Goal: Book appointment/travel/reservation

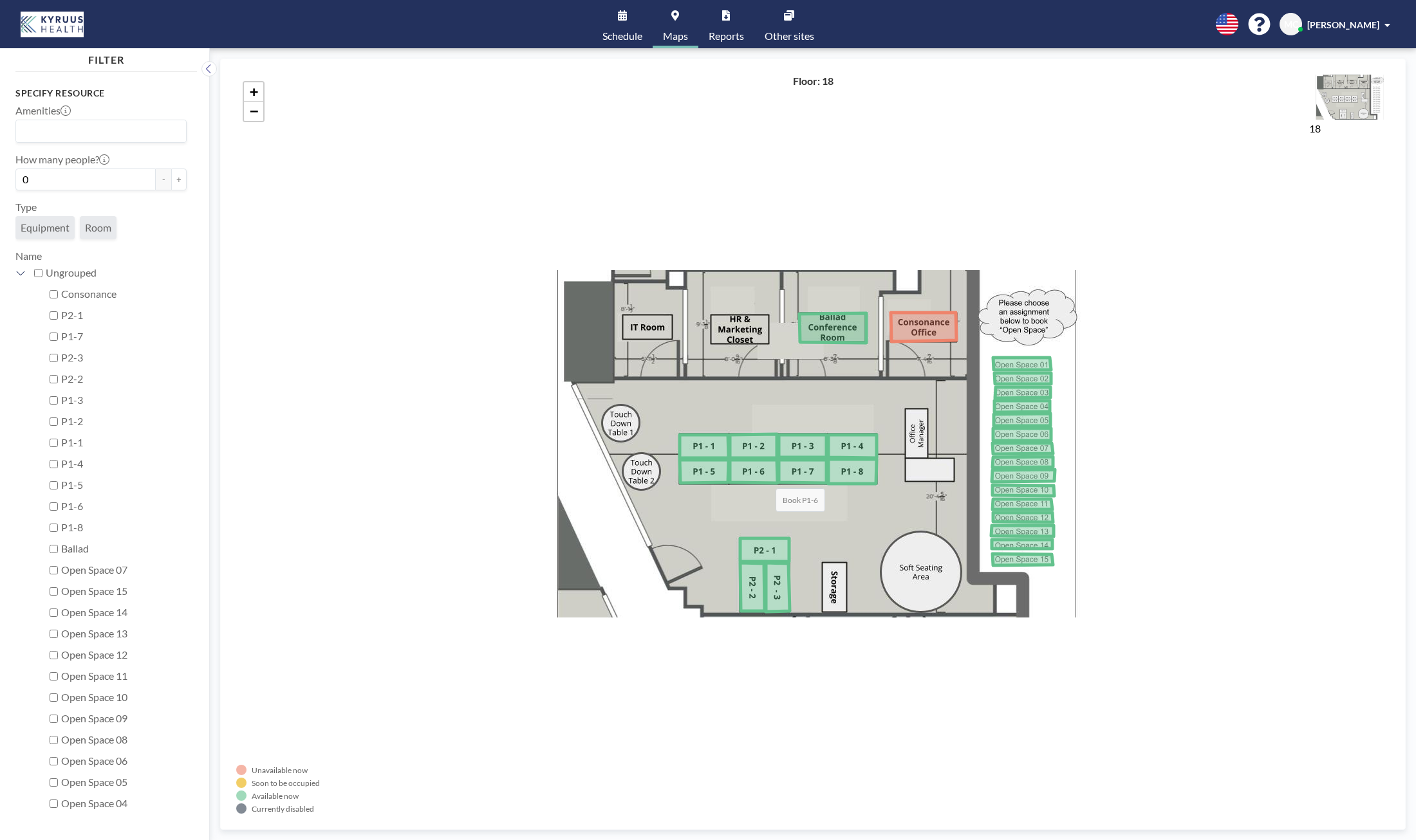
click at [763, 475] on icon at bounding box center [754, 471] width 47 height 23
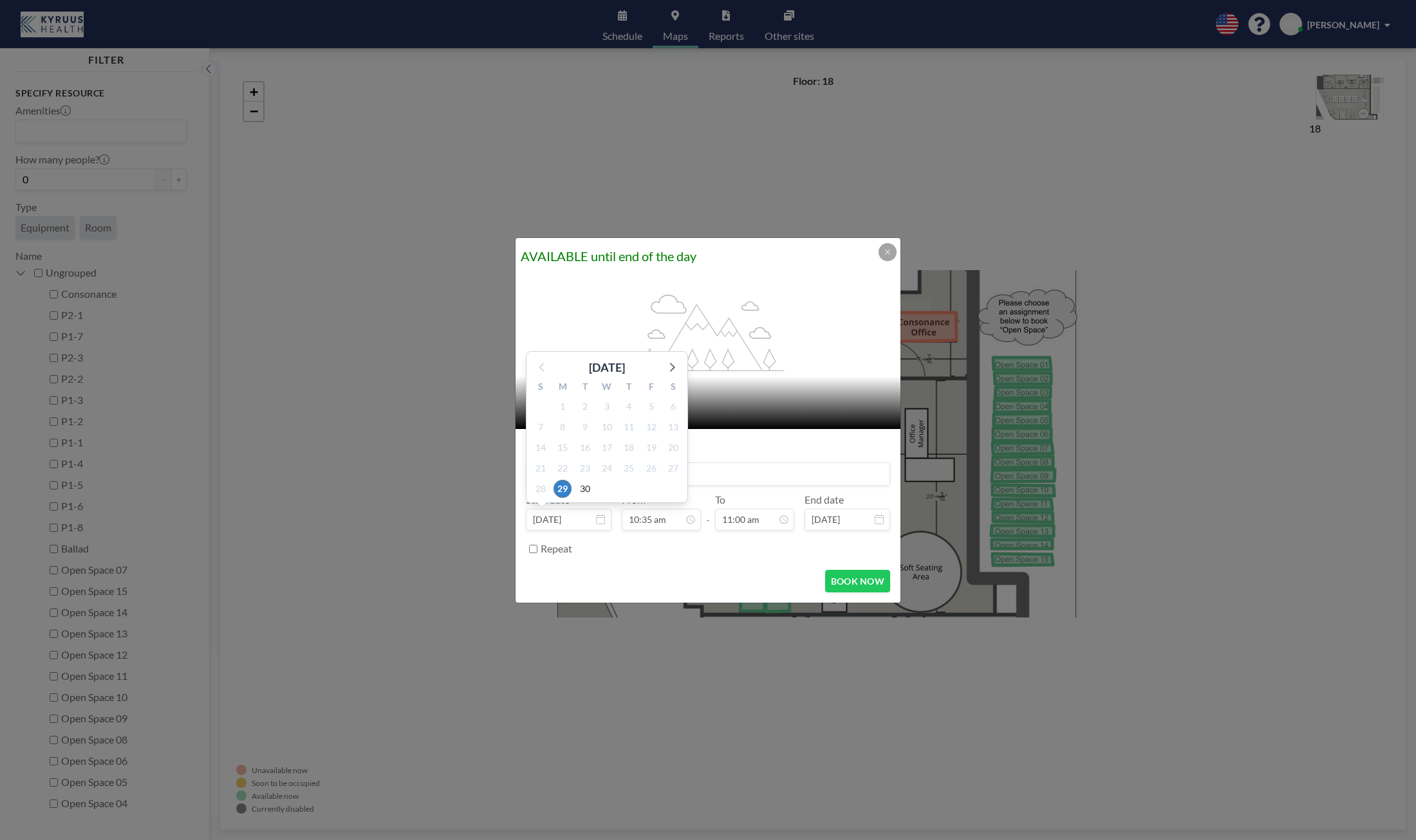
click at [590, 496] on div "30" at bounding box center [585, 489] width 22 height 21
click at [587, 490] on span "30" at bounding box center [585, 489] width 18 height 18
type input "Sep 30, 2025"
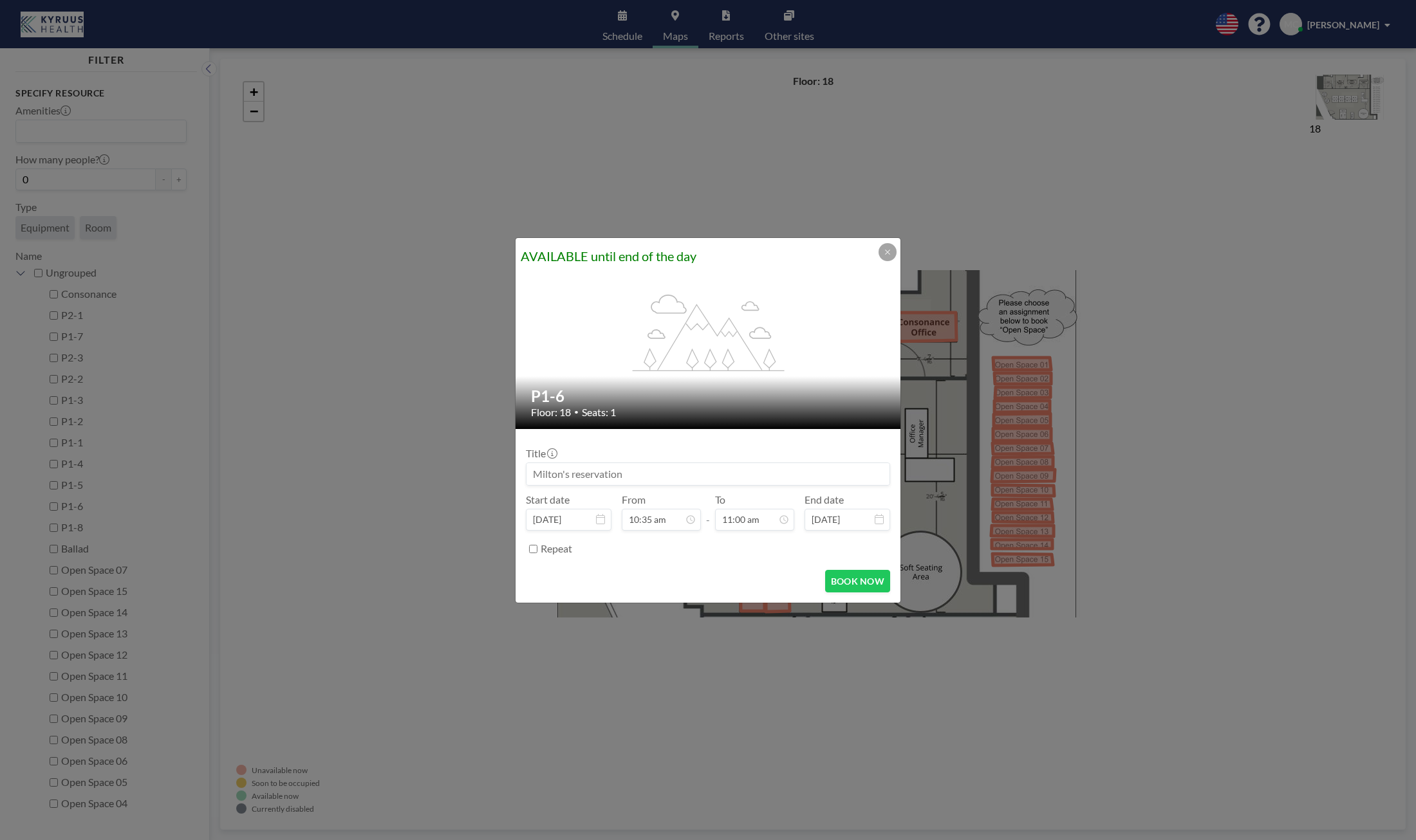
click at [894, 259] on div at bounding box center [888, 253] width 18 height 18
click at [890, 254] on icon at bounding box center [887, 252] width 7 height 7
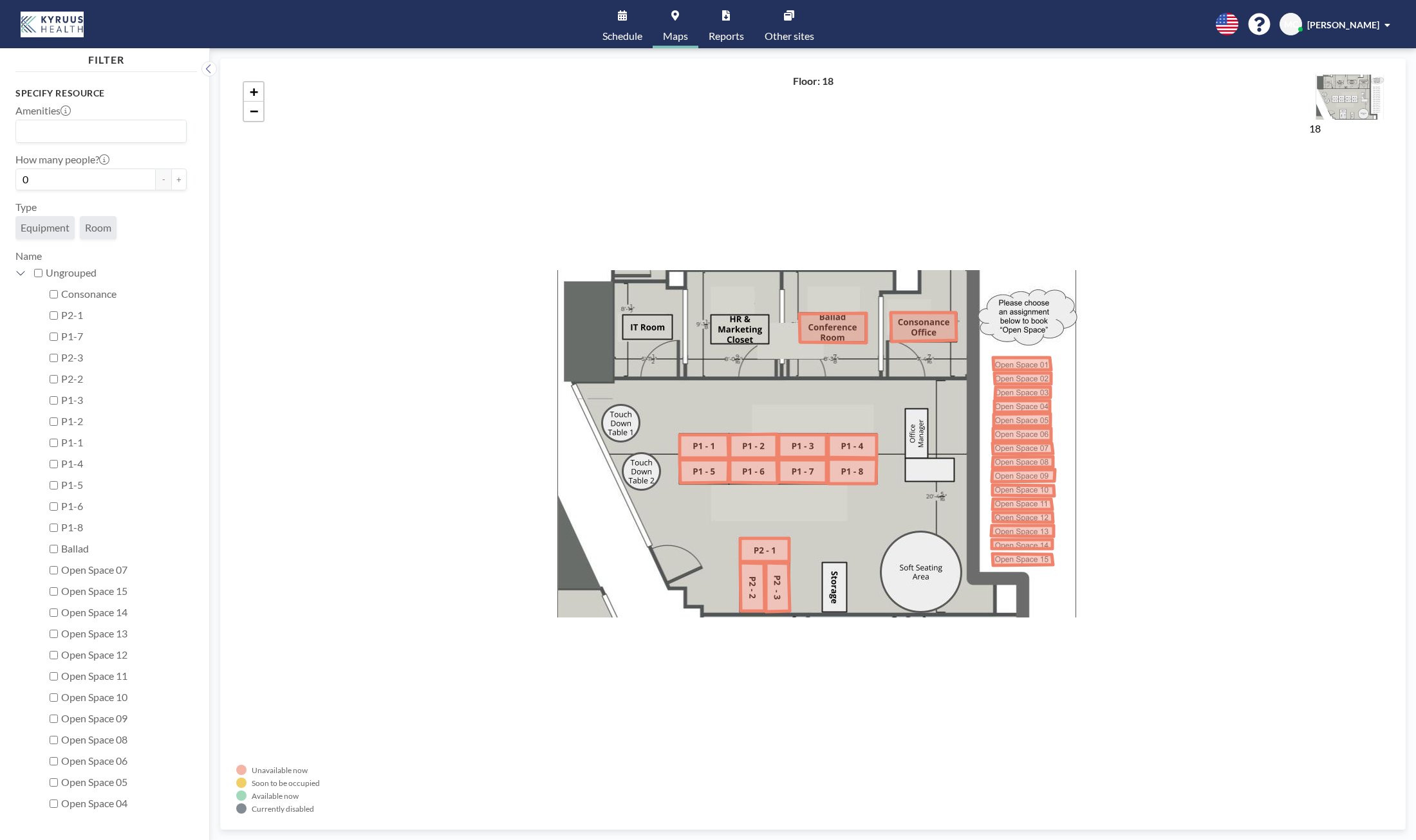
click at [634, 16] on link "Schedule" at bounding box center [622, 24] width 60 height 48
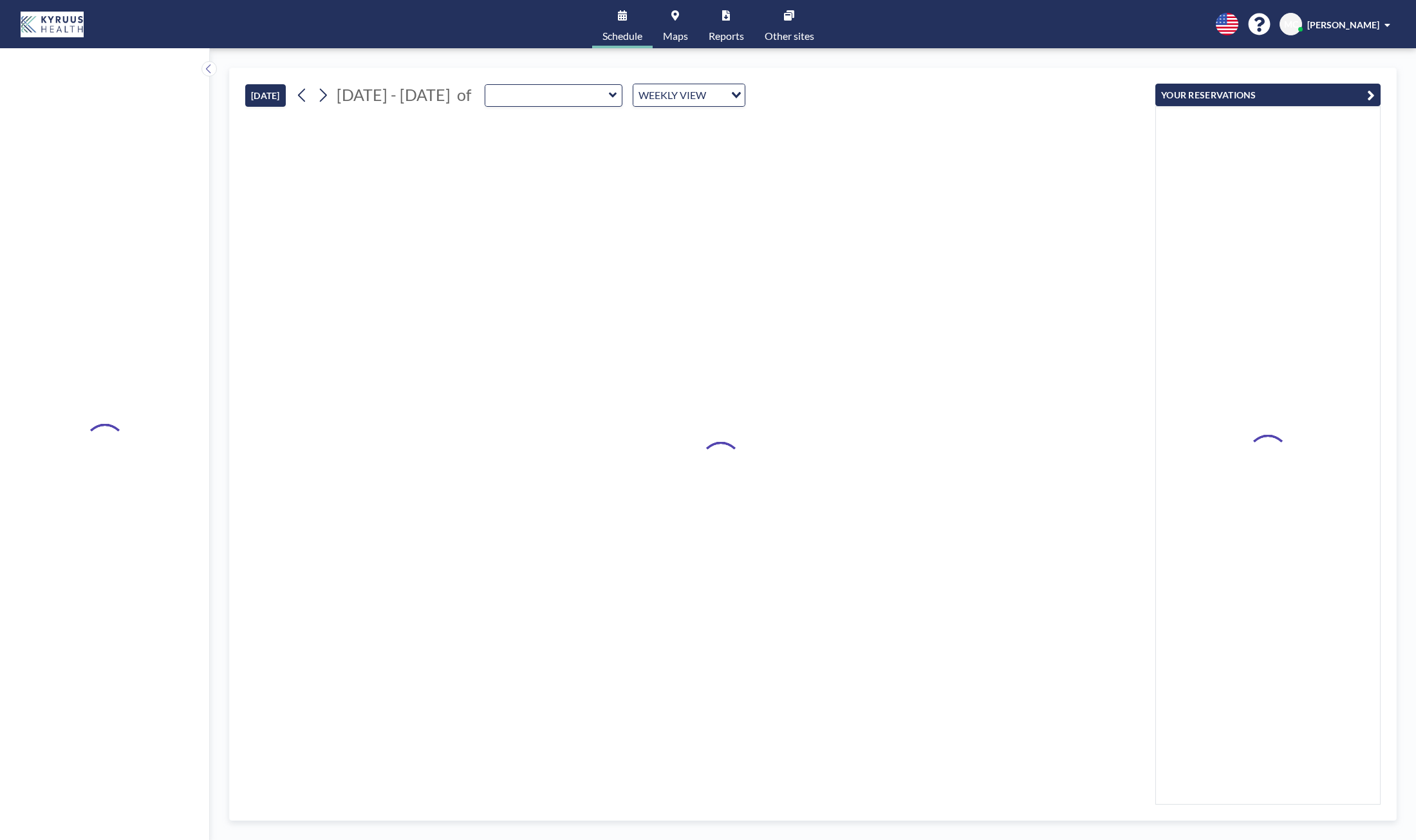
type input "Consonance"
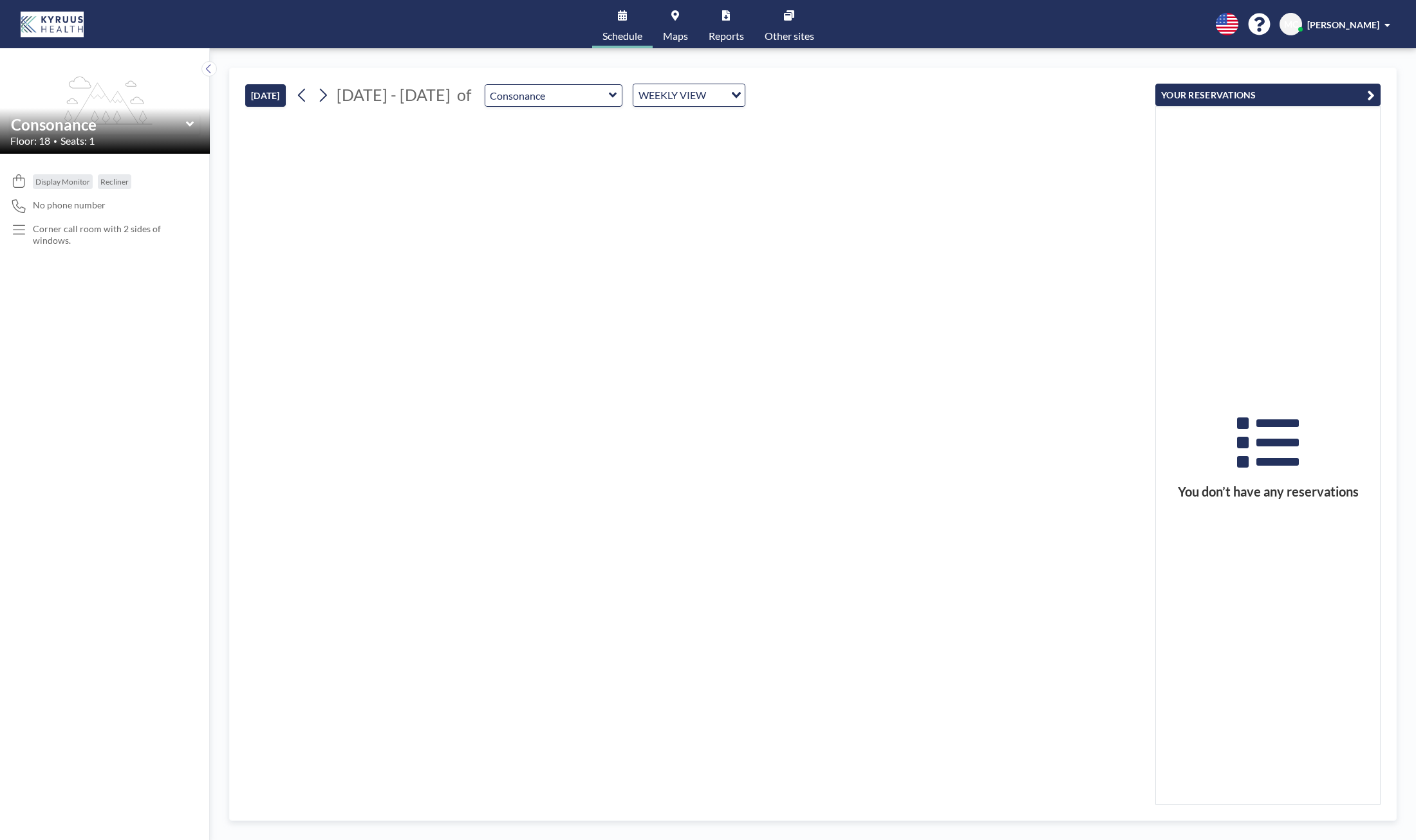
click at [193, 124] on div "Consonance" at bounding box center [104, 125] width 189 height 20
click at [188, 124] on icon at bounding box center [189, 124] width 7 height 5
click at [208, 70] on icon at bounding box center [208, 69] width 5 height 9
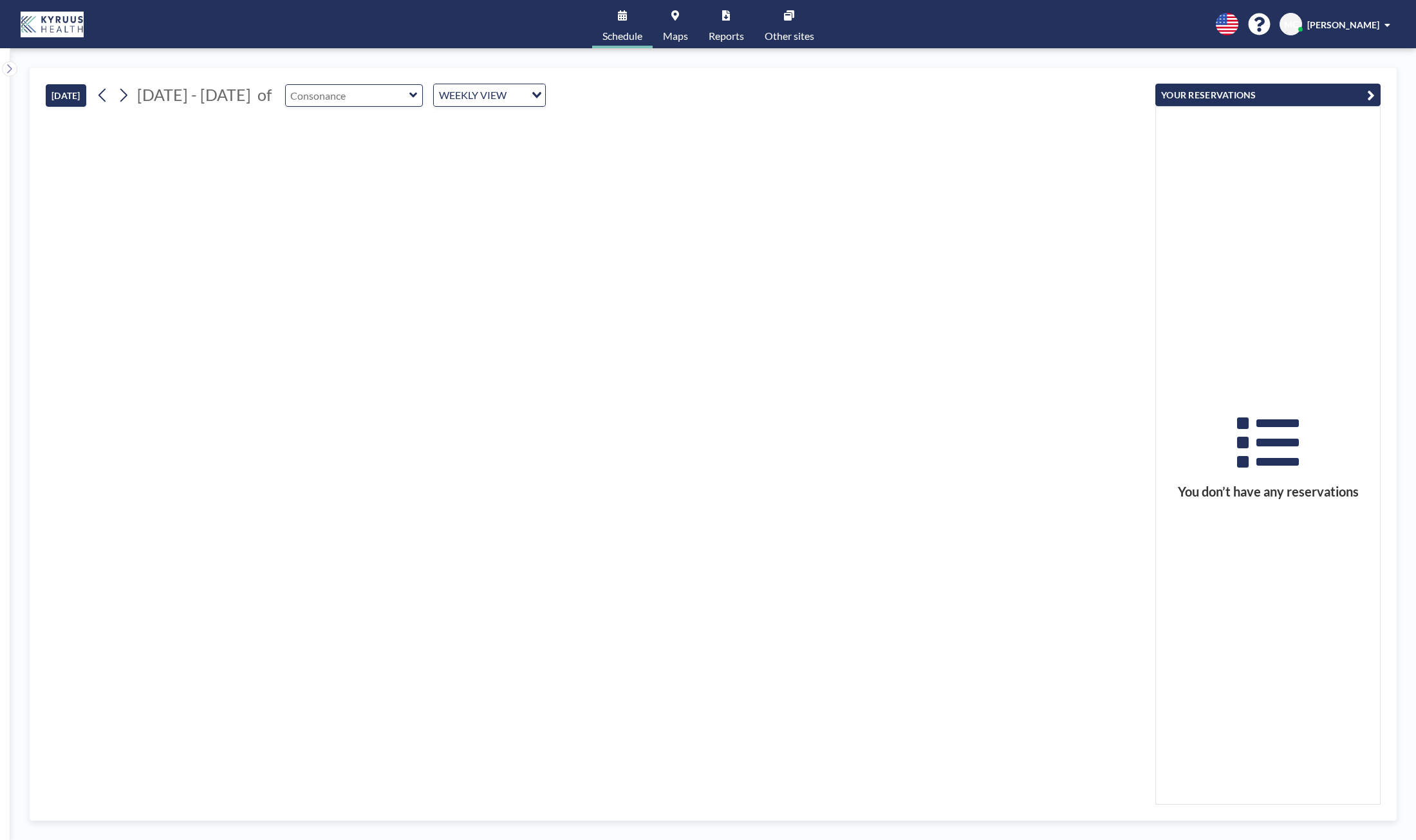
click at [394, 103] on input "text" at bounding box center [347, 95] width 123 height 21
type input "Consonance"
click at [501, 140] on div at bounding box center [595, 461] width 1099 height 688
click at [16, 66] on button at bounding box center [9, 68] width 16 height 16
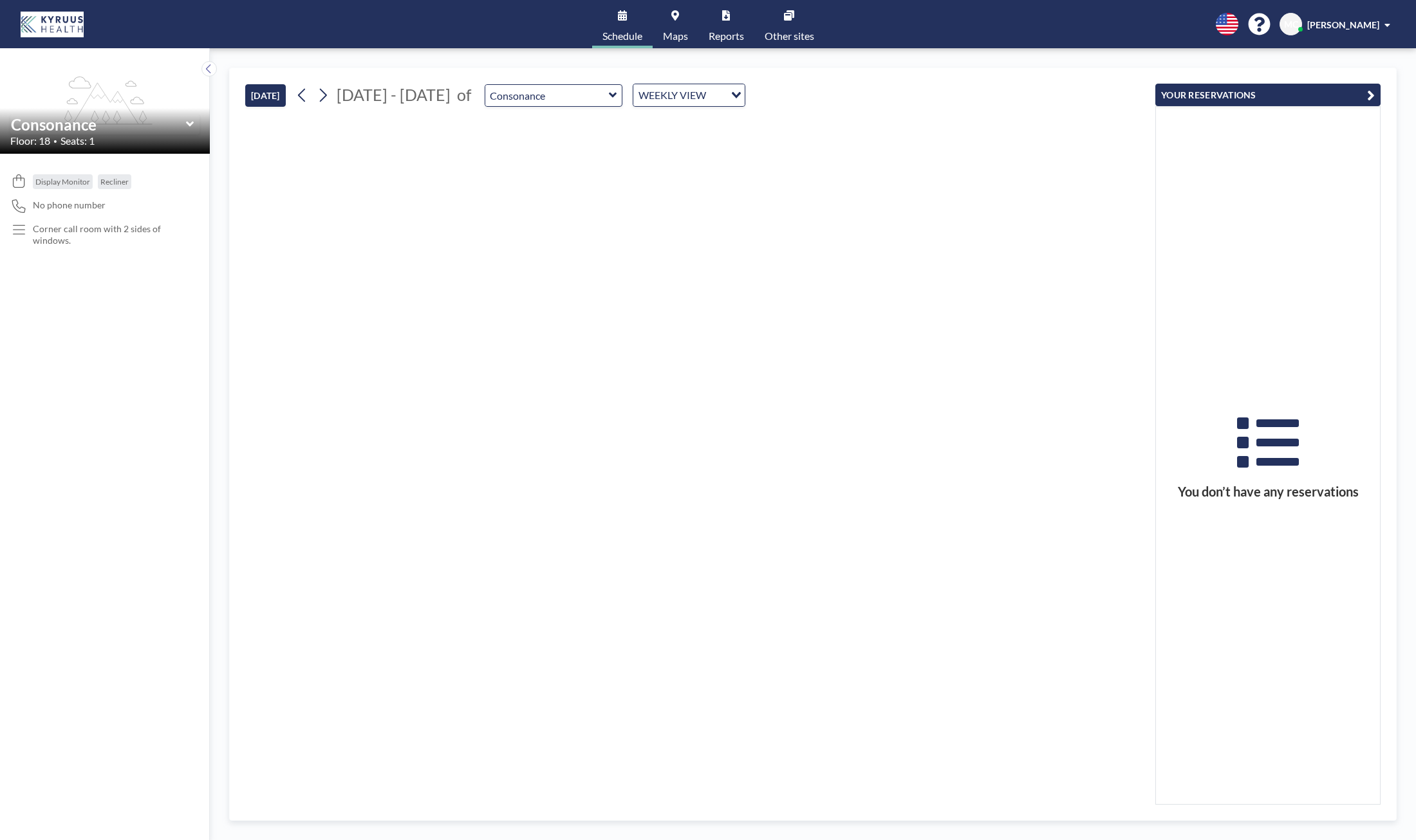
click at [1218, 95] on button "YOUR RESERVATIONS" at bounding box center [1267, 95] width 225 height 23
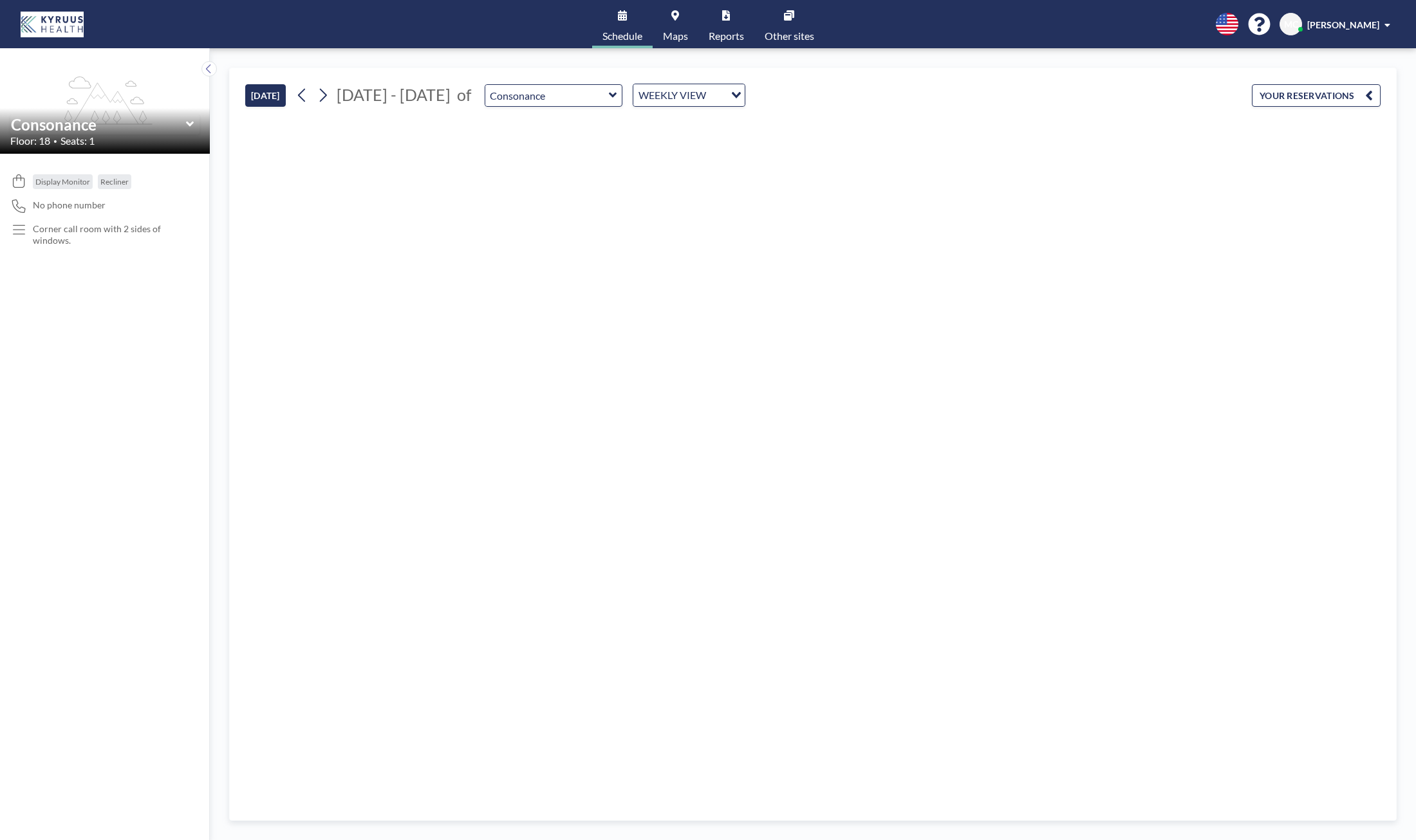
click at [1287, 93] on button "YOUR RESERVATIONS" at bounding box center [1316, 95] width 129 height 23
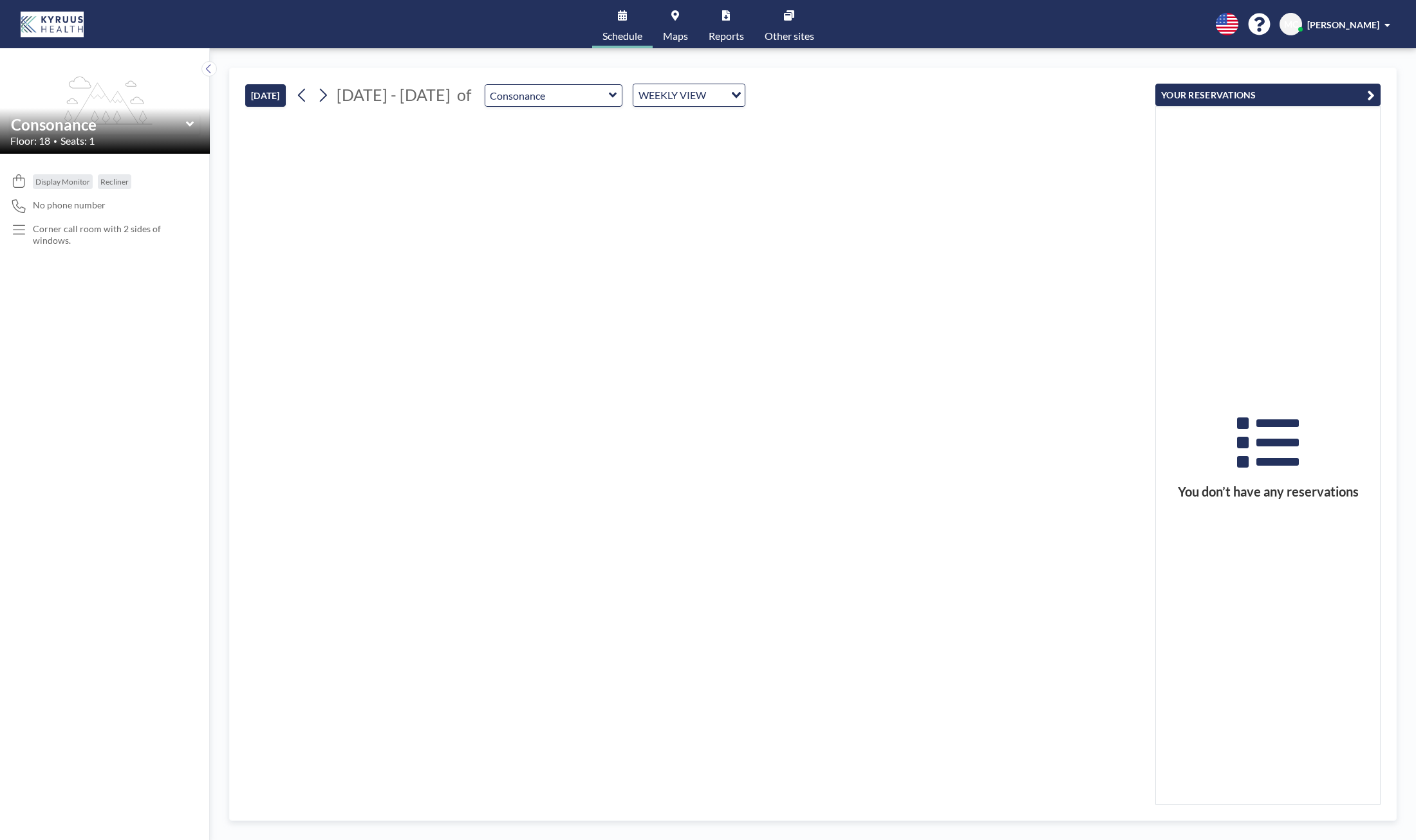
click at [1374, 19] on span "[PERSON_NAME]" at bounding box center [1342, 25] width 72 height 11
click at [994, 132] on div at bounding box center [695, 461] width 900 height 688
click at [352, 286] on div at bounding box center [695, 461] width 900 height 688
click at [59, 21] on img at bounding box center [52, 25] width 63 height 26
click at [686, 21] on link "Maps" at bounding box center [675, 24] width 46 height 48
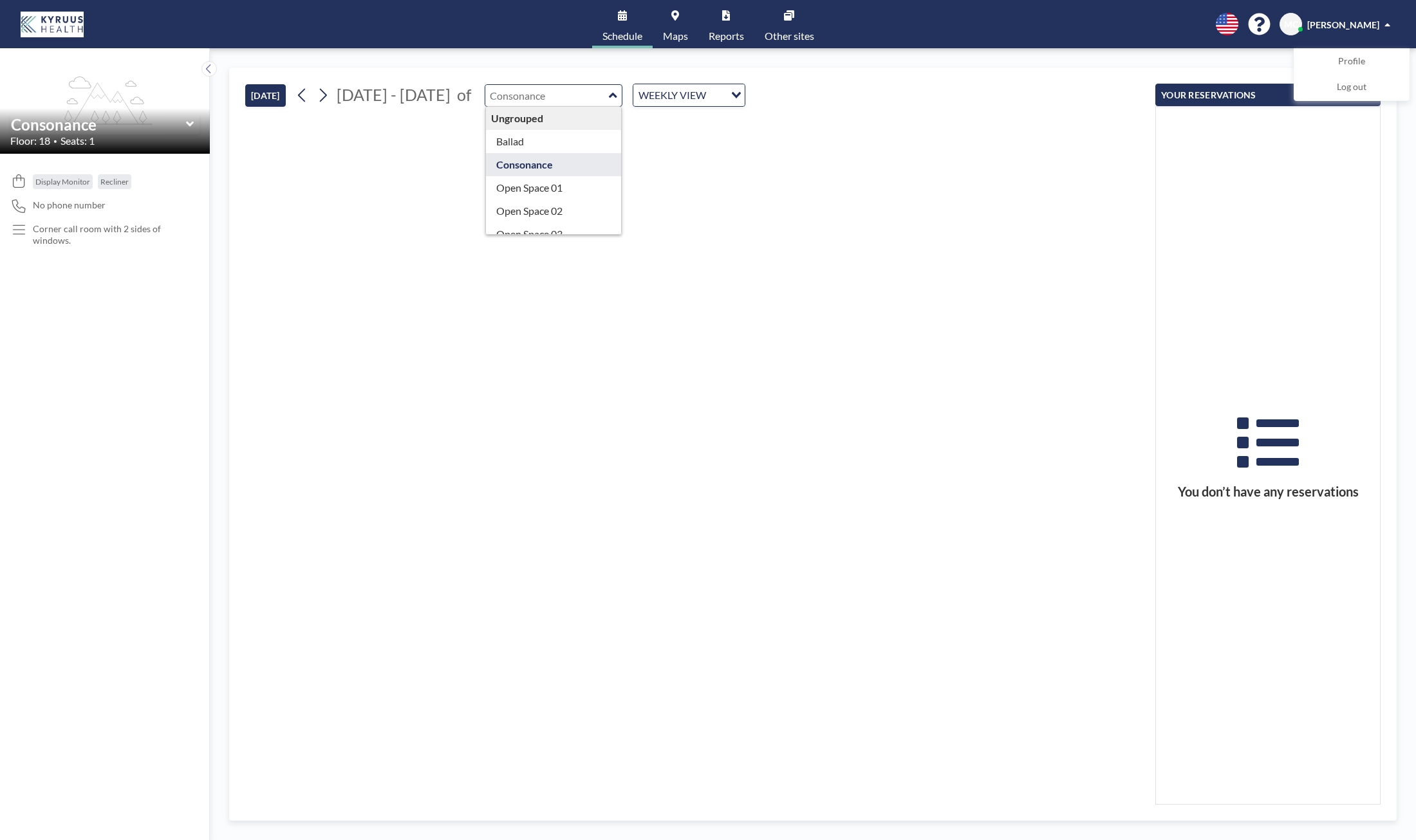
click at [508, 97] on input "text" at bounding box center [547, 95] width 123 height 21
type input "Consonance"
click at [603, 88] on div "Consonance" at bounding box center [554, 95] width 139 height 23
click at [590, 98] on input "text" at bounding box center [547, 95] width 123 height 21
type input "Ballad"
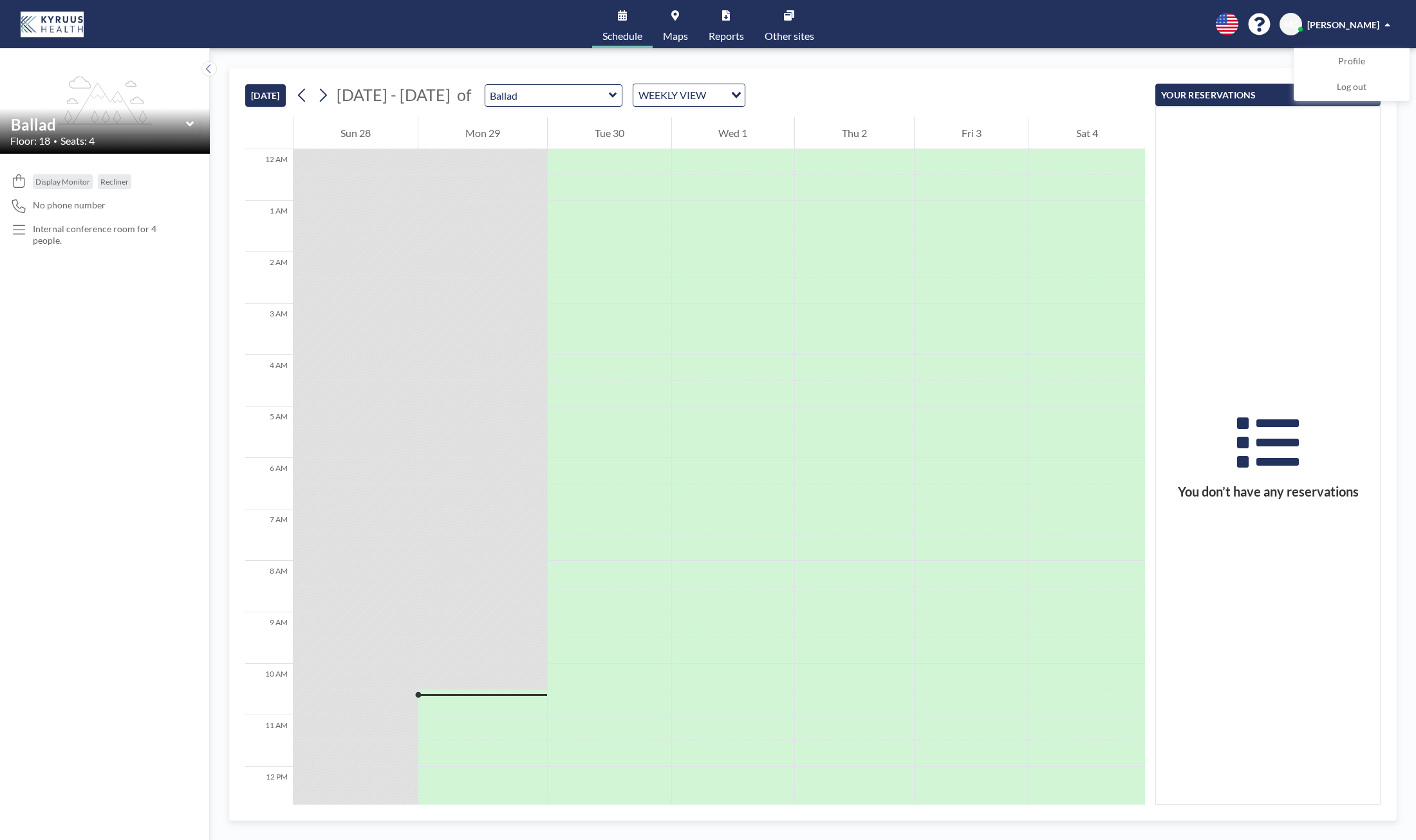
click at [609, 97] on icon at bounding box center [612, 95] width 8 height 13
type input "Open Space 01"
click at [328, 99] on icon at bounding box center [322, 95] width 12 height 19
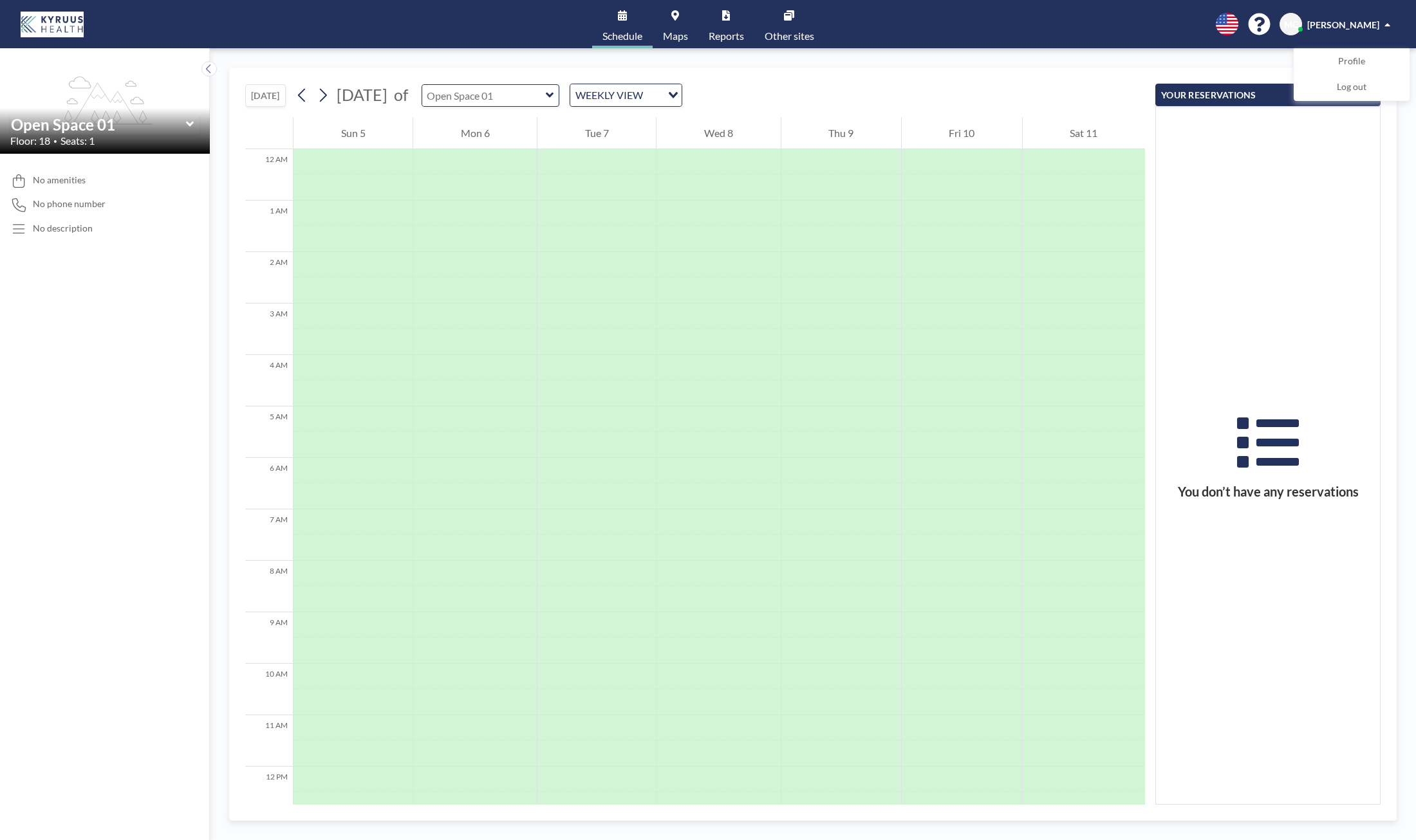
click at [560, 99] on div at bounding box center [491, 95] width 139 height 23
type input "Open Space 02"
click at [305, 101] on icon at bounding box center [301, 95] width 12 height 19
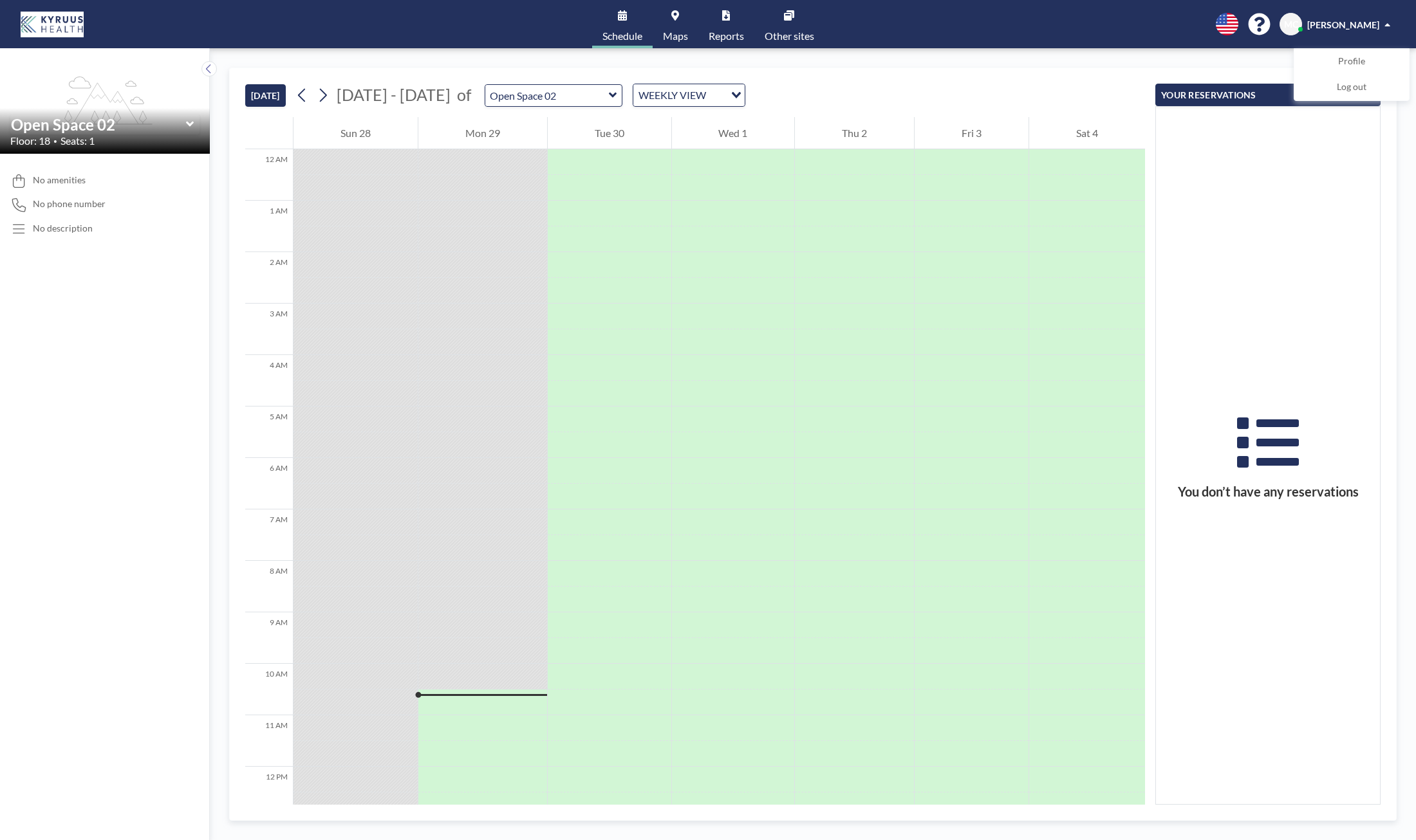
click at [1283, 21] on div "English Polski 日本語 Española MC Milton Carrillo Profile Log out" at bounding box center [1300, 24] width 190 height 23
click at [1270, 20] on icon at bounding box center [1259, 24] width 23 height 23
click at [51, 190] on div "No amenities No phone number No description" at bounding box center [105, 497] width 210 height 687
click at [189, 126] on icon at bounding box center [189, 124] width 7 height 5
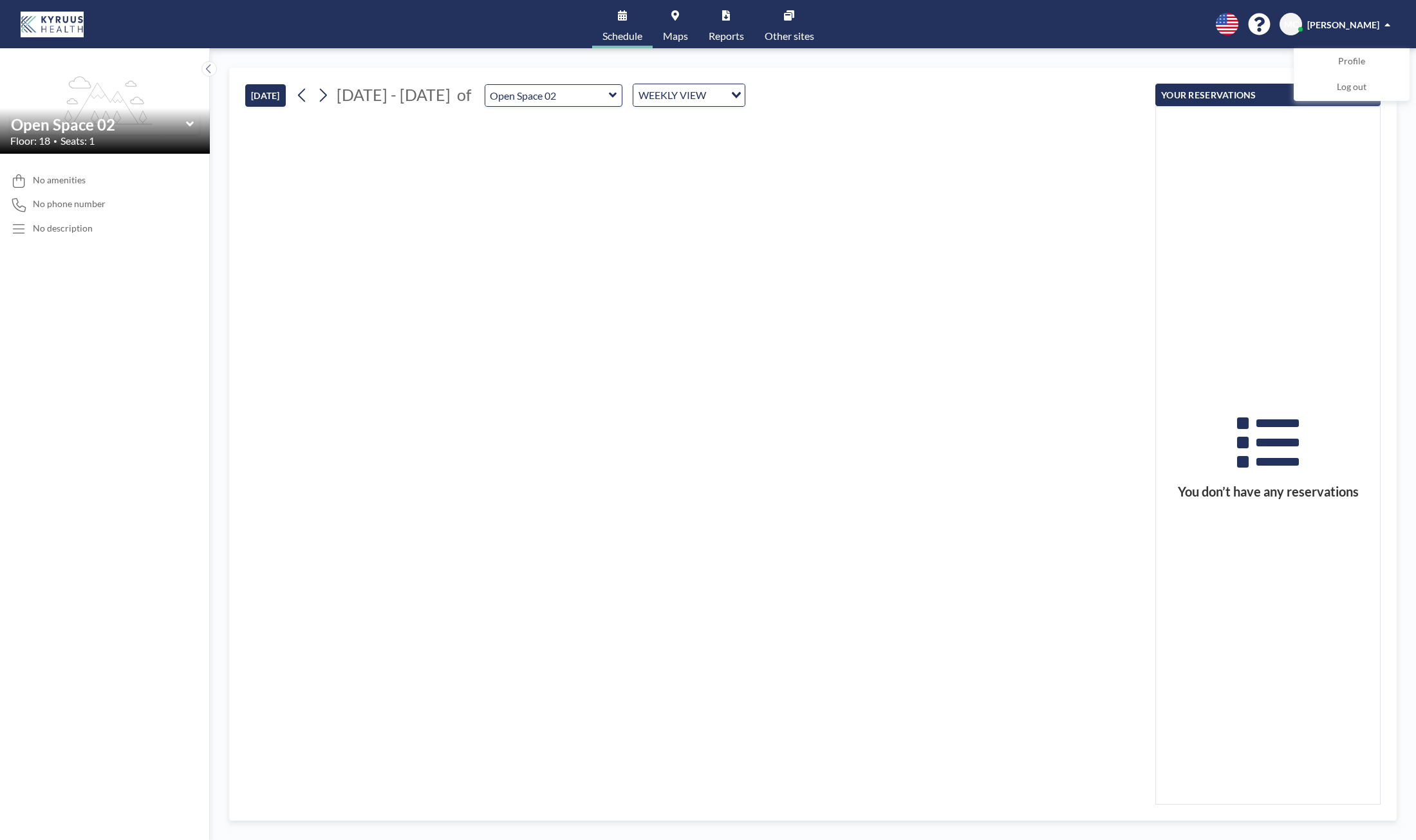
click at [710, 92] on input "Search for option" at bounding box center [716, 95] width 14 height 16
click at [677, 116] on li "DAILY VIEW" at bounding box center [676, 118] width 110 height 18
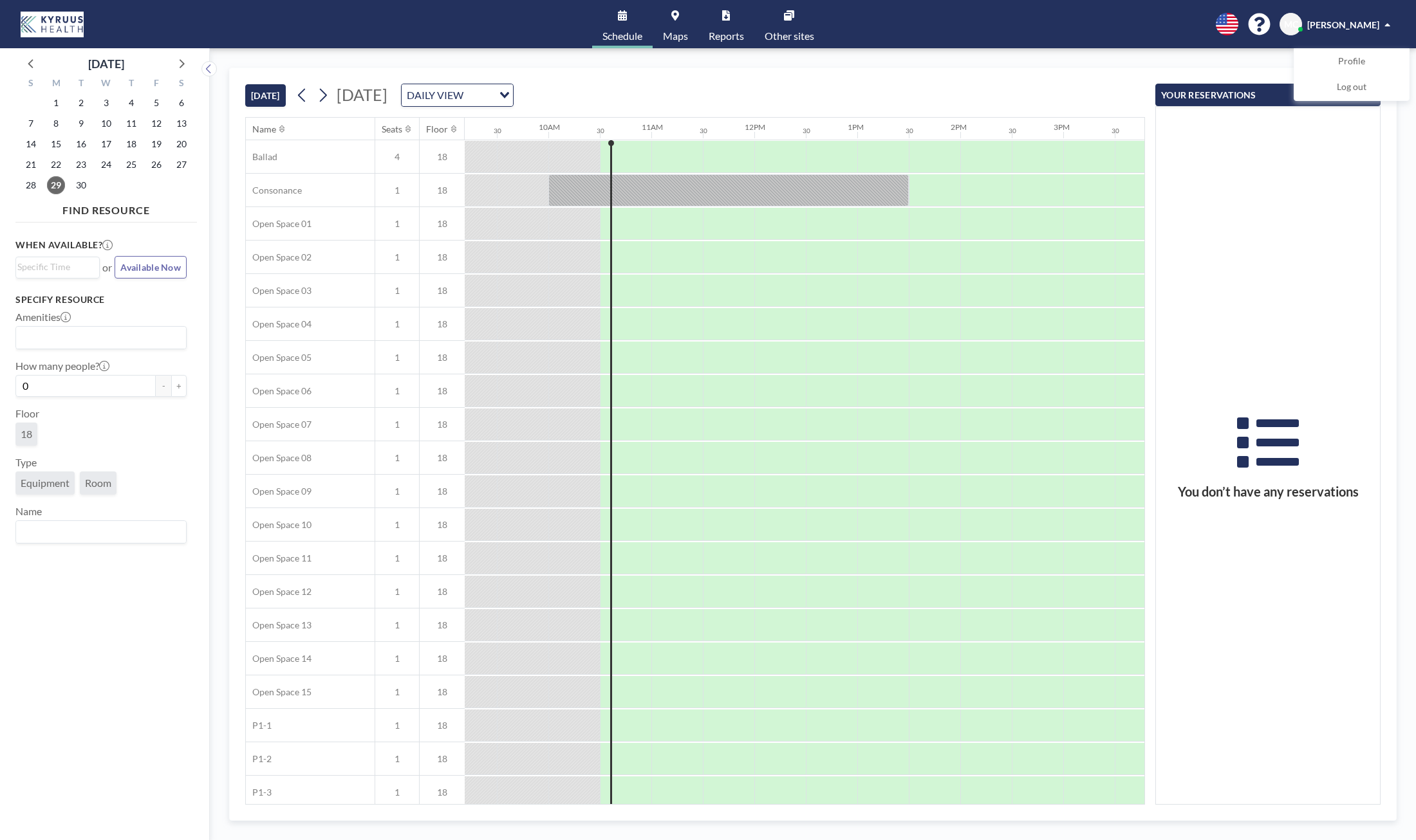
scroll to position [0, 1029]
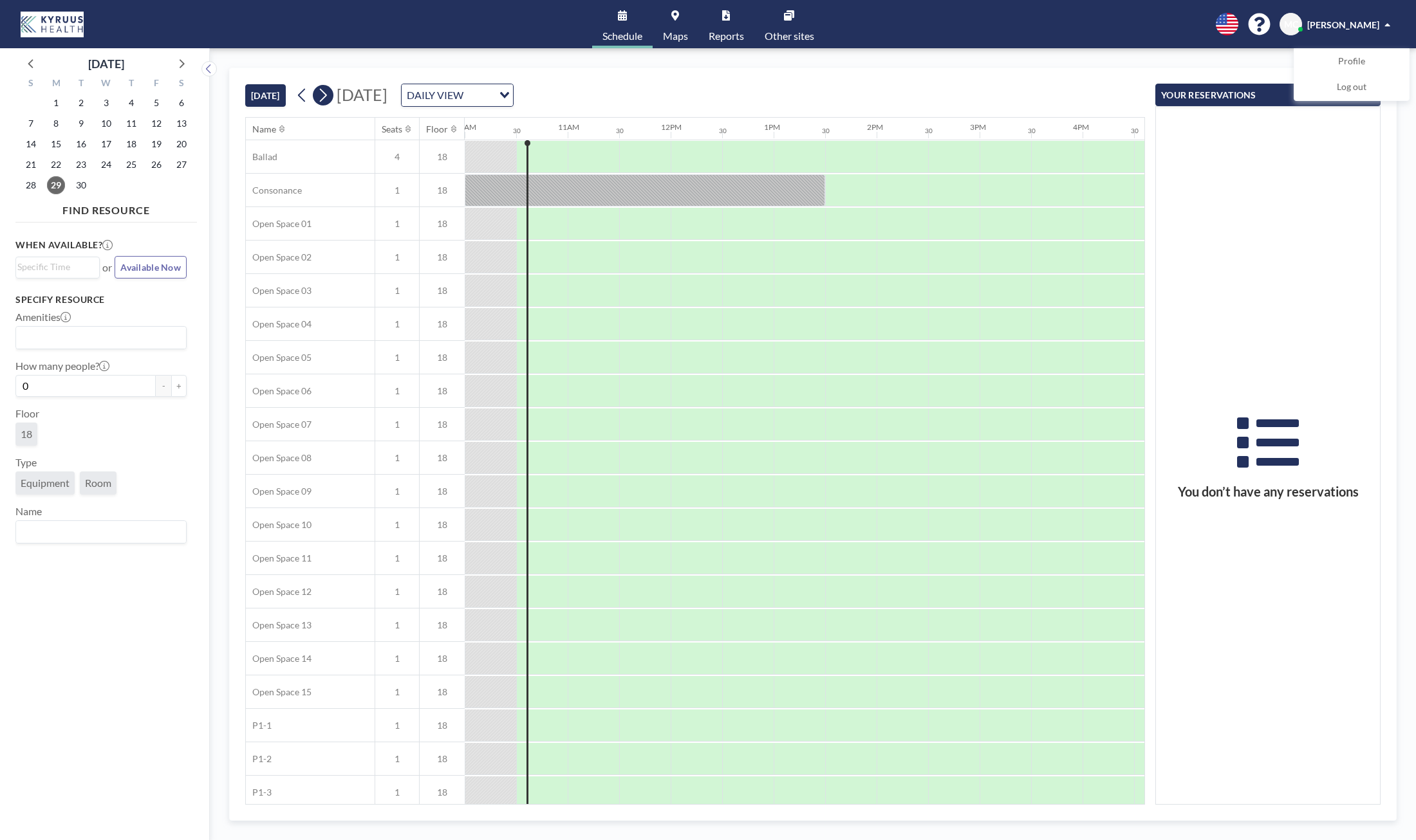
click at [328, 97] on icon at bounding box center [322, 95] width 12 height 19
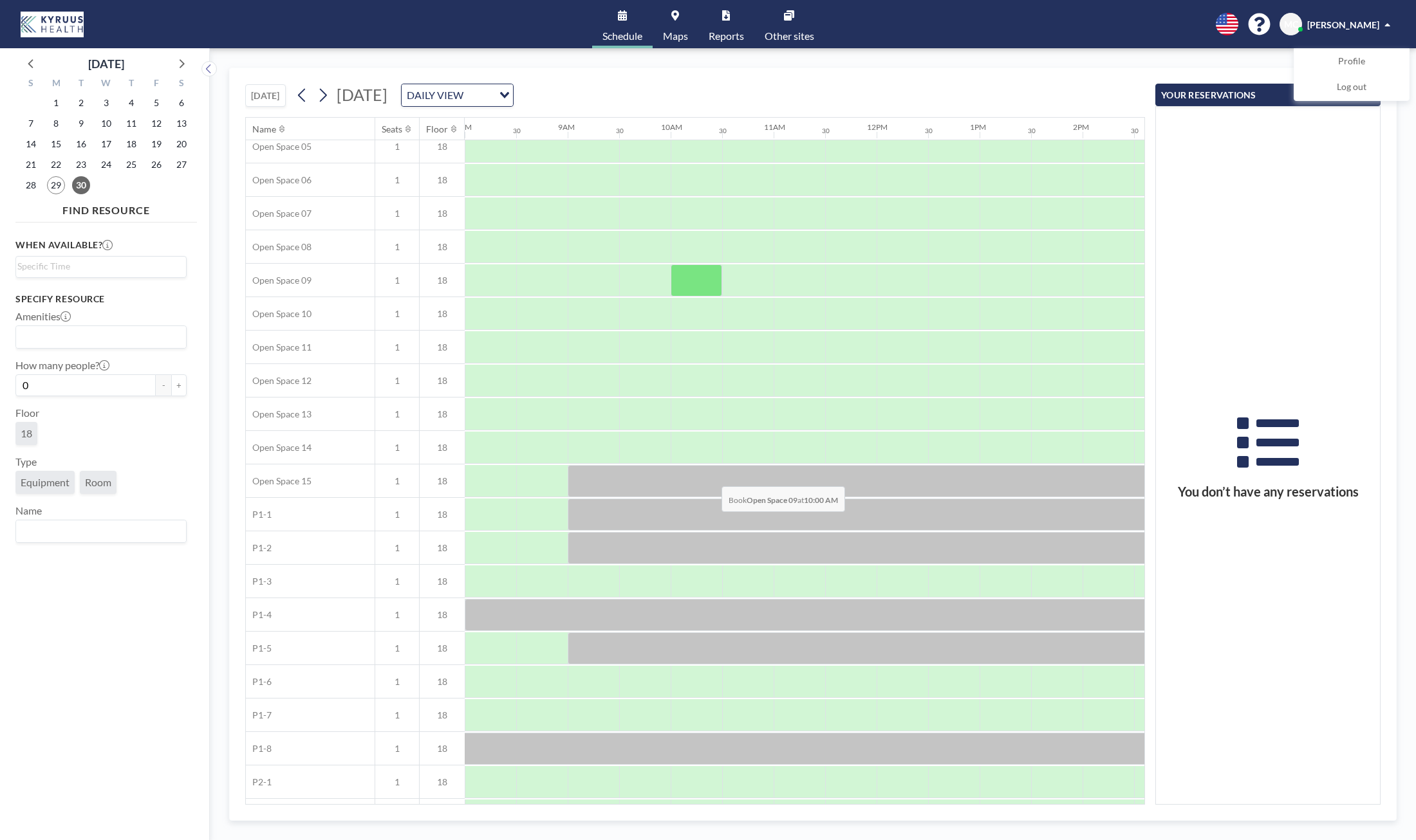
scroll to position [280, 824]
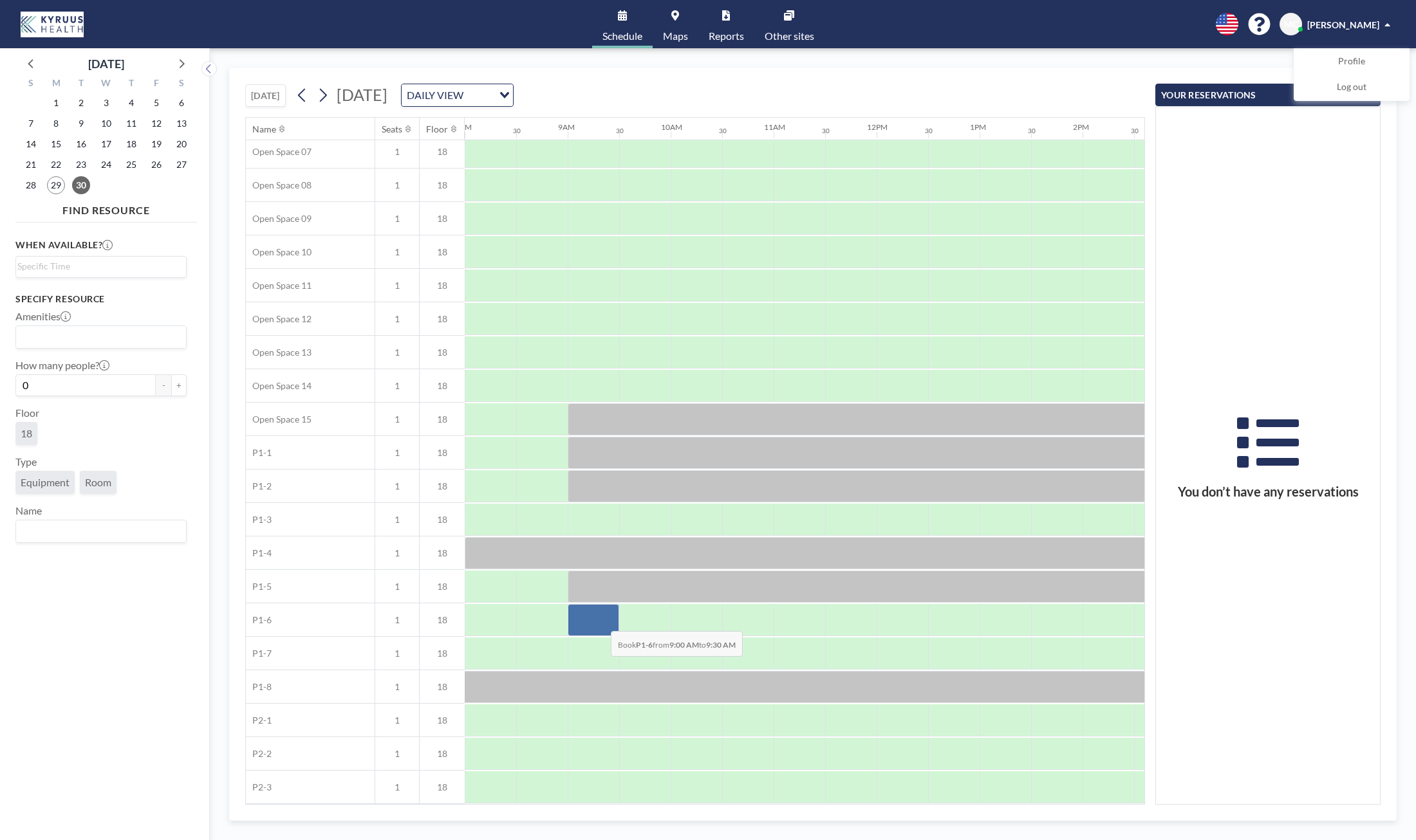
click at [600, 621] on div at bounding box center [593, 619] width 51 height 32
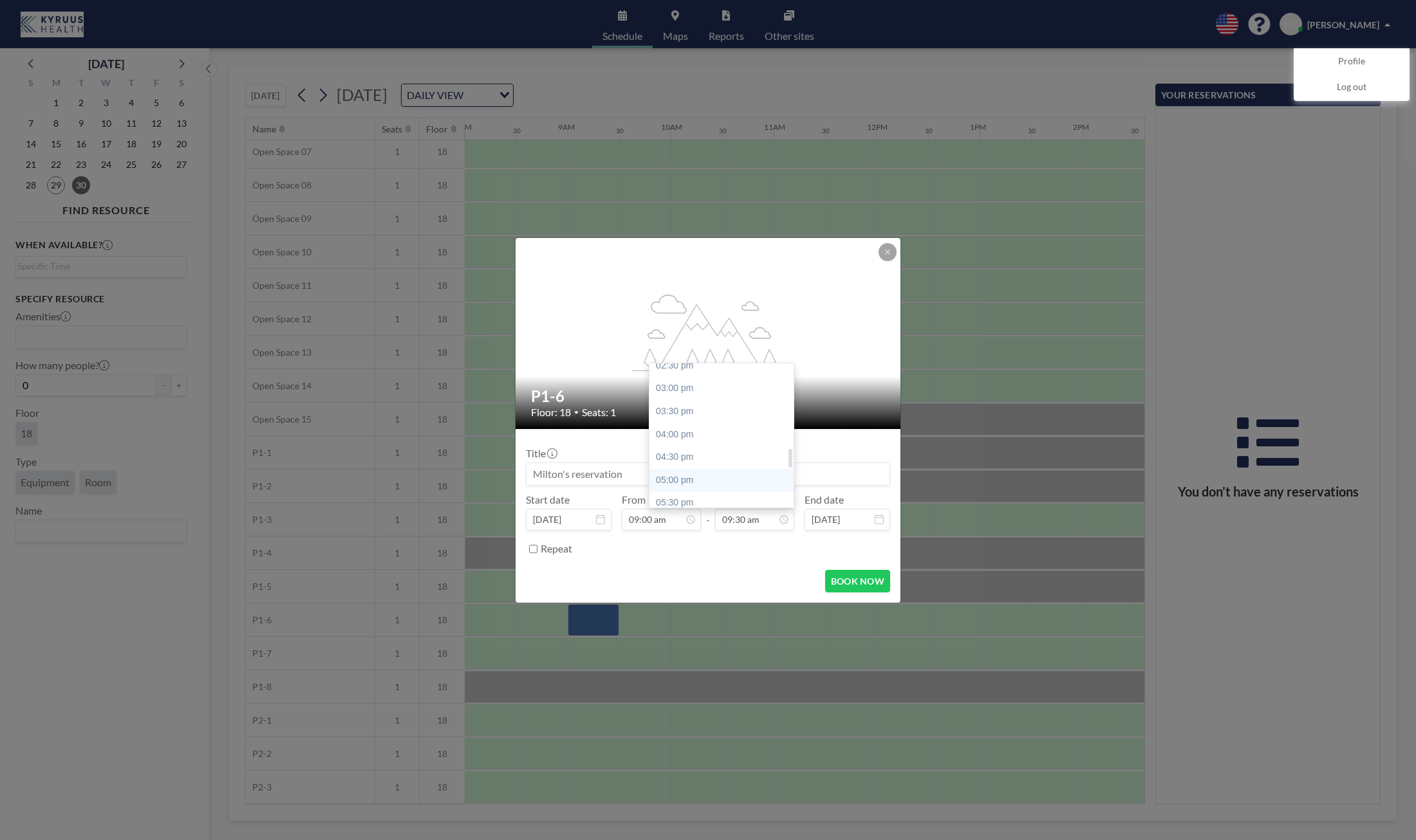
scroll to position [676, 0]
click at [715, 475] on div "05:00 pm" at bounding box center [725, 477] width 151 height 23
type input "05:00 pm"
click at [650, 388] on div "08:00 am" at bounding box center [698, 383] width 151 height 23
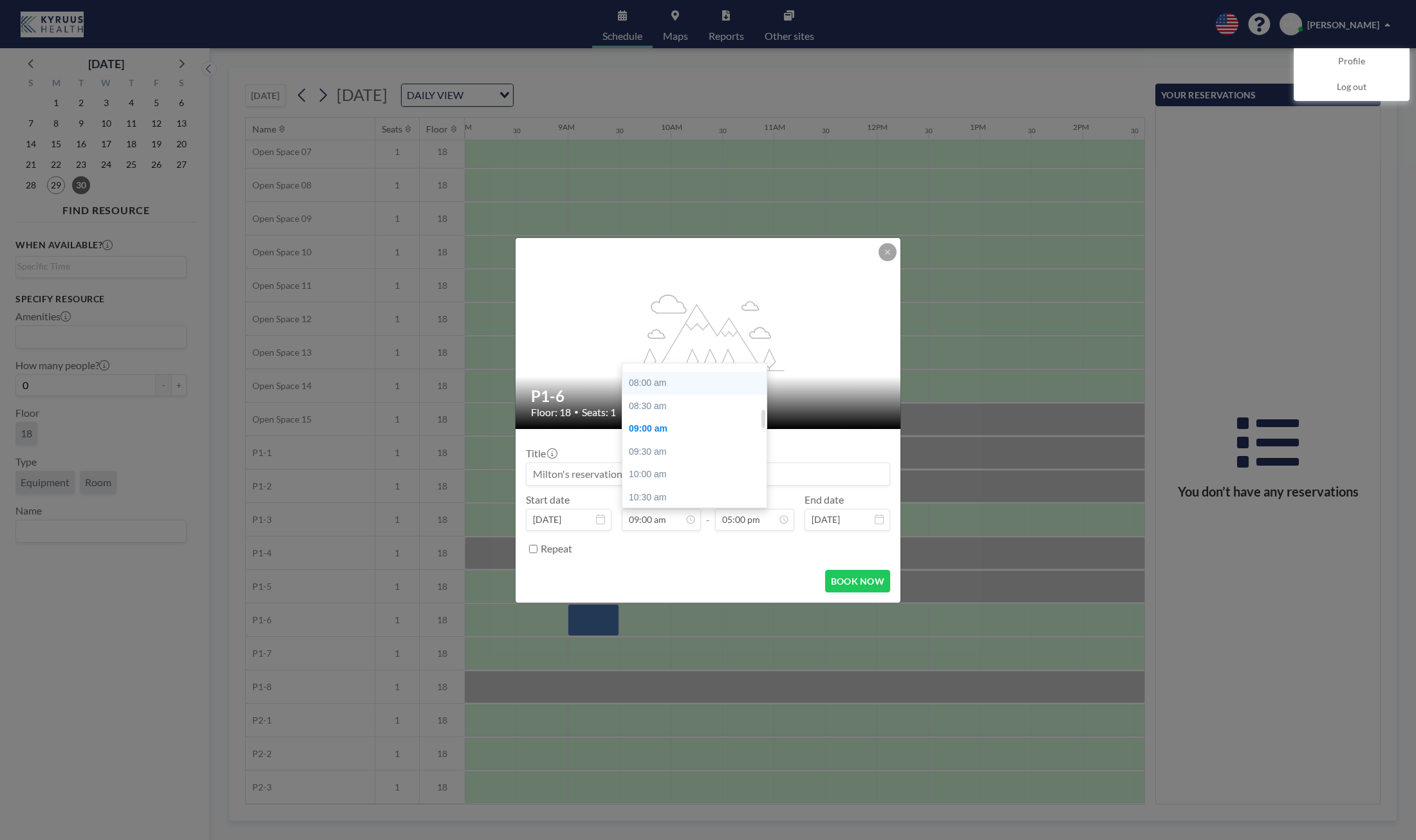
type input "08:00 am"
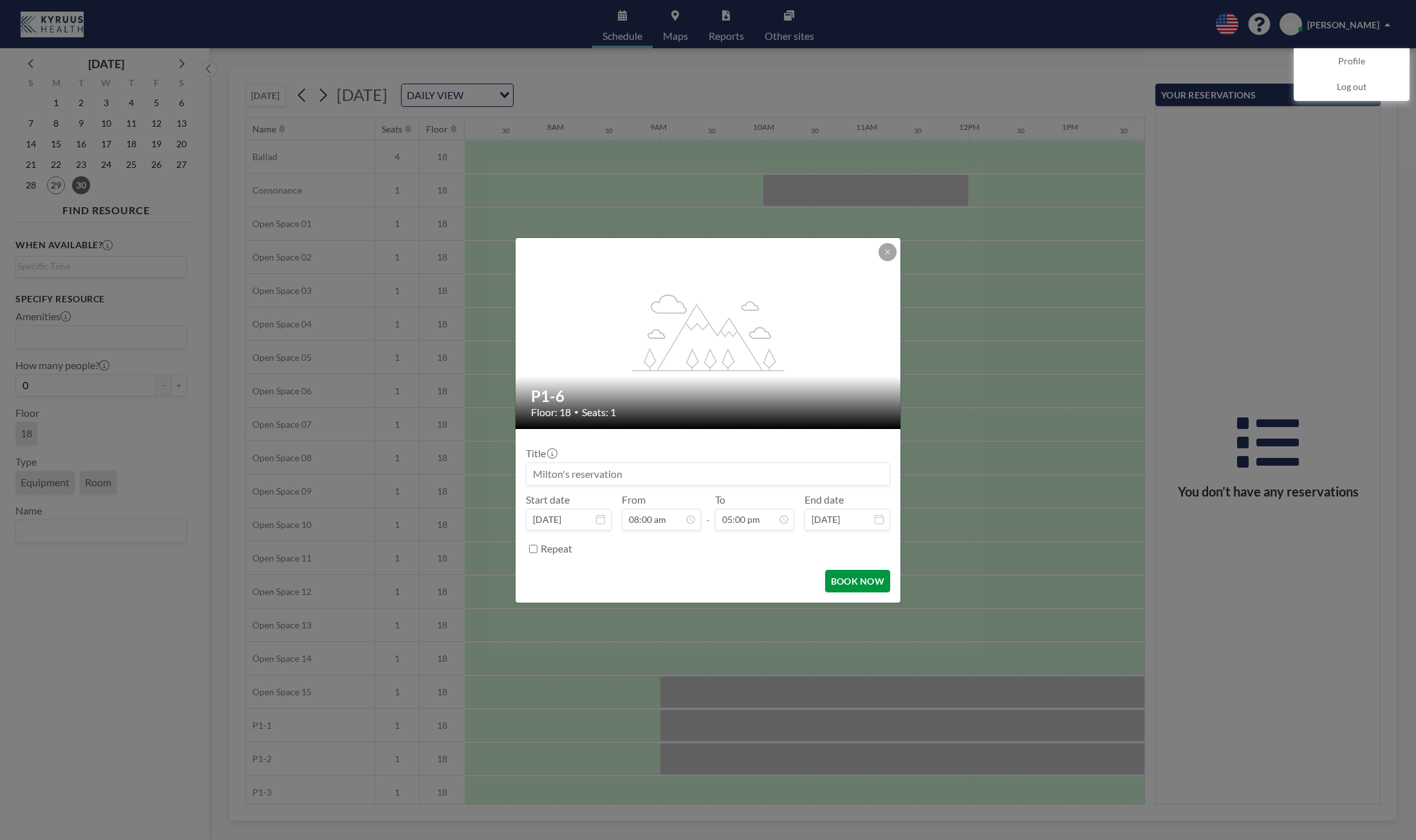
scroll to position [0, 772]
click at [849, 582] on button "BOOK NOW" at bounding box center [857, 581] width 65 height 23
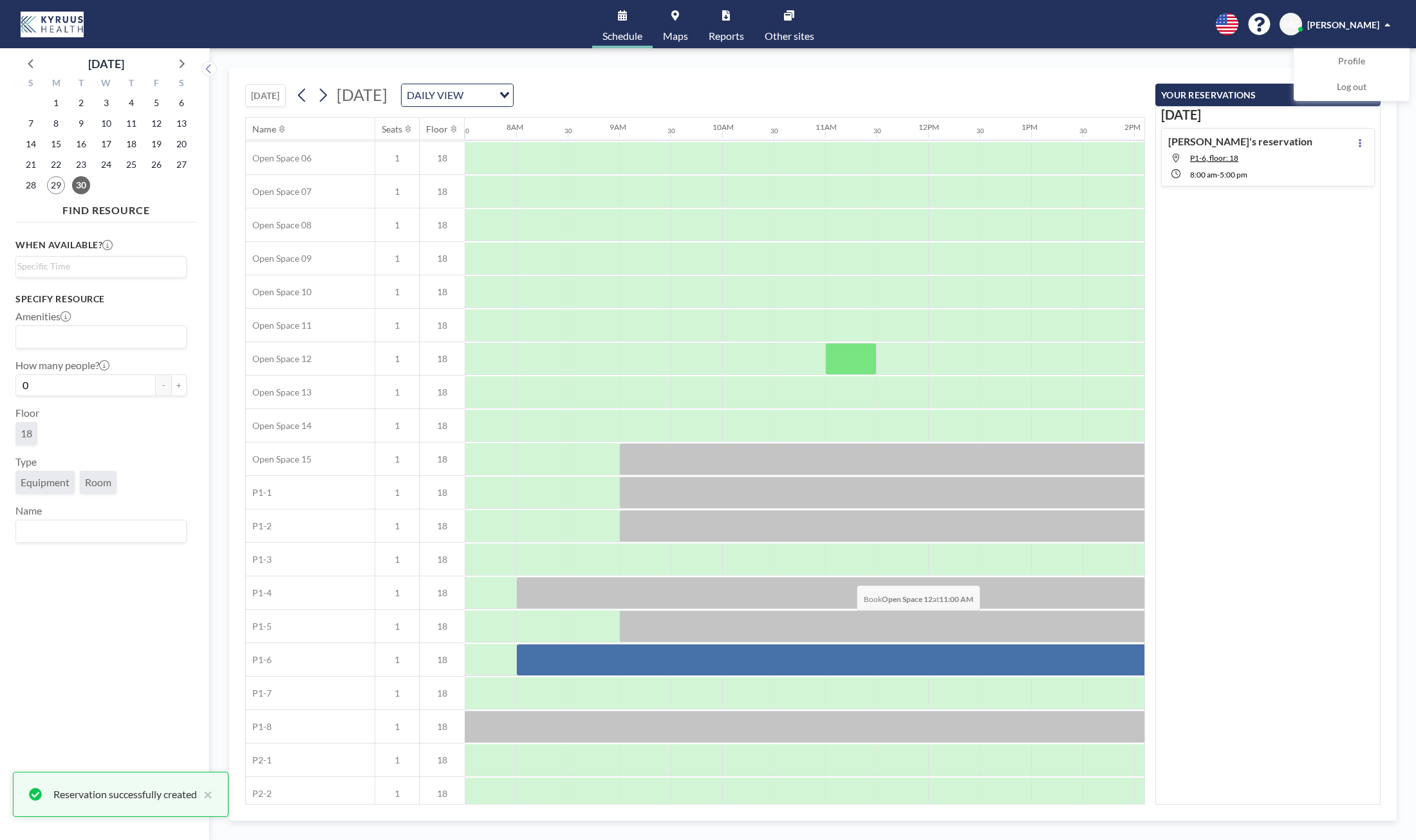
scroll to position [280, 772]
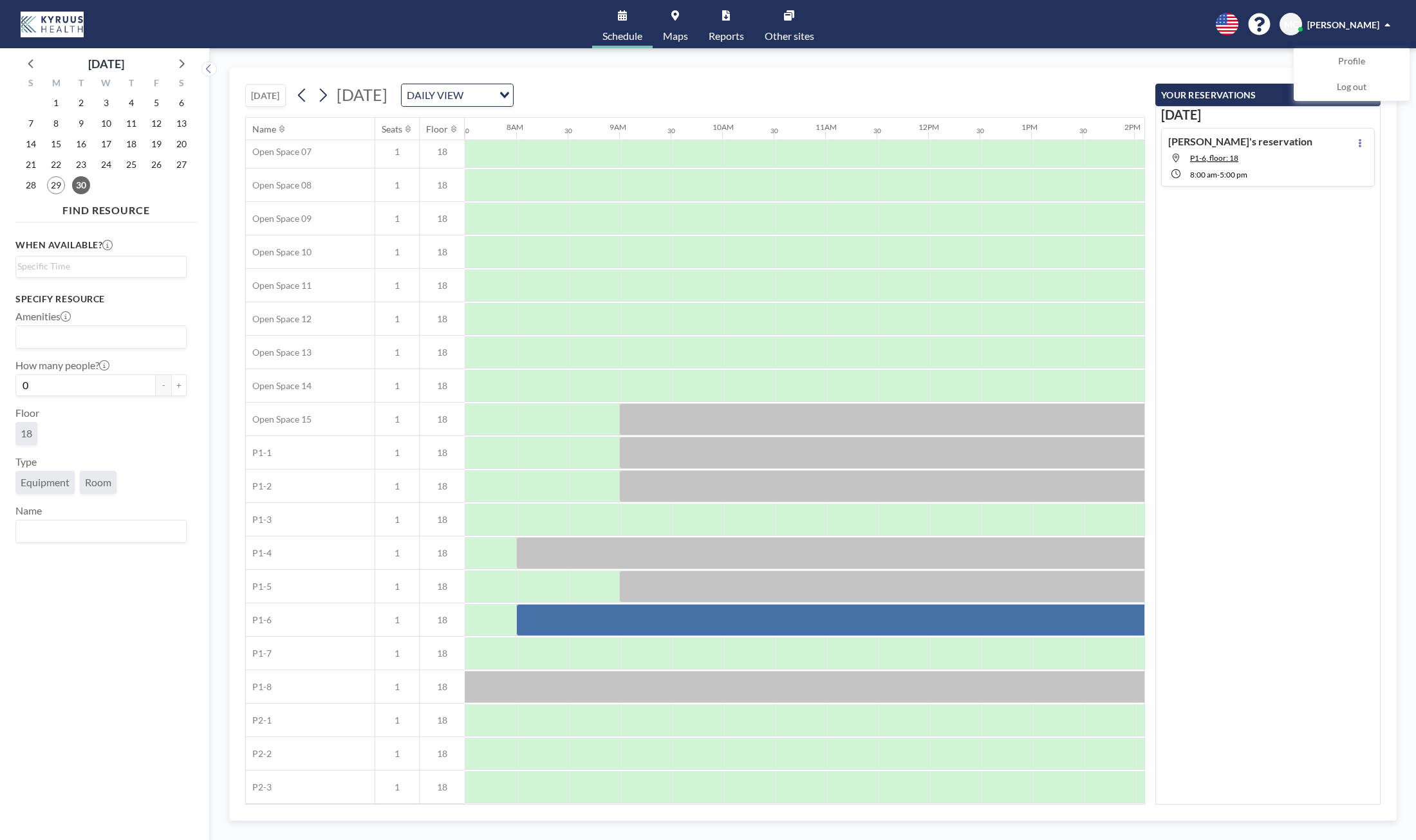
click at [513, 97] on div "Loading..." at bounding box center [503, 93] width 20 height 19
click at [630, 136] on li "WEEKLY VIEW" at bounding box center [615, 137] width 110 height 18
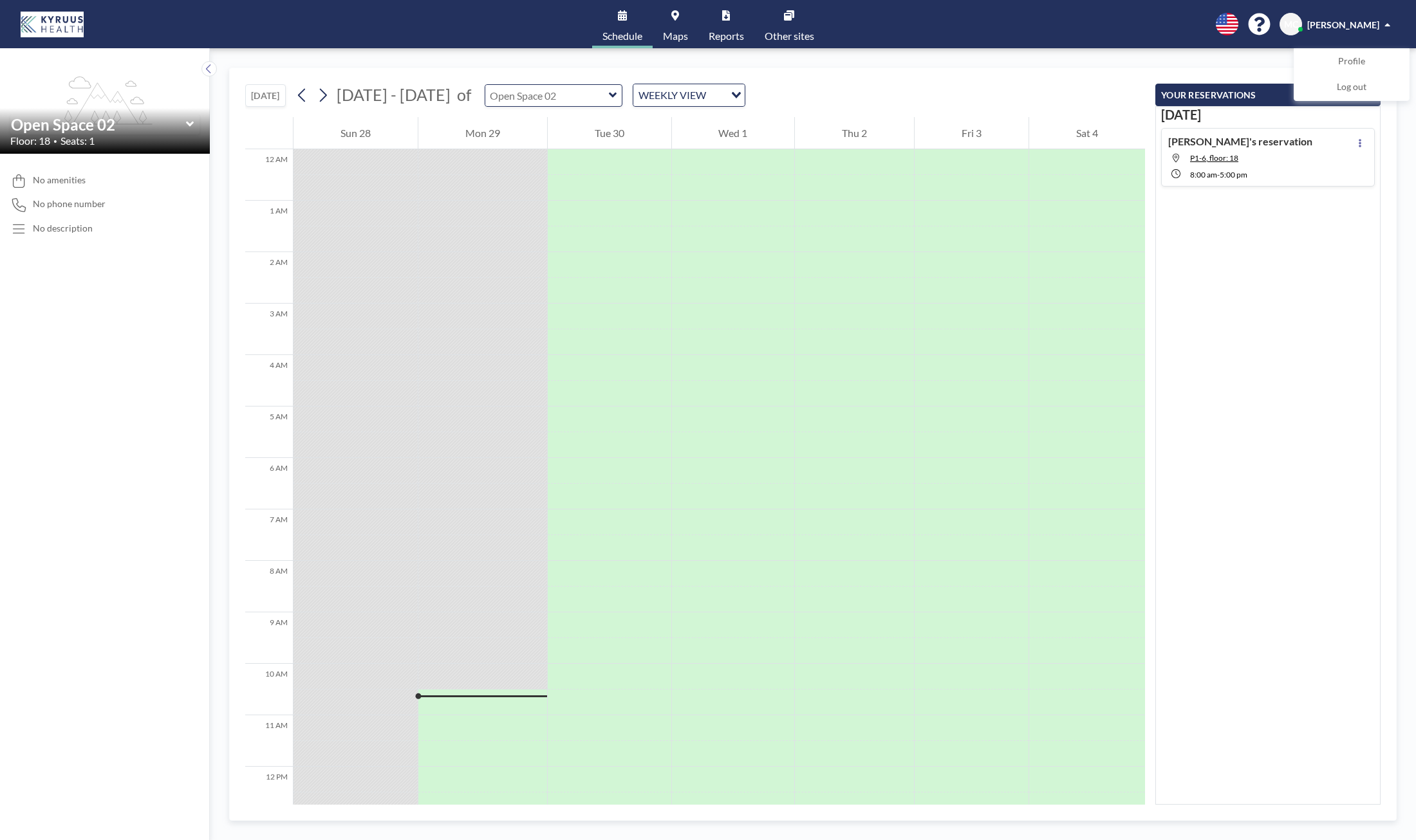
click at [555, 94] on input "text" at bounding box center [547, 95] width 123 height 21
type input "Open Space 02"
click at [828, 87] on div "TODAY Sep - Oct 2025 of Open Space 02 WEEKLY VIEW Loading..." at bounding box center [695, 93] width 900 height 49
click at [673, 16] on icon at bounding box center [675, 15] width 7 height 10
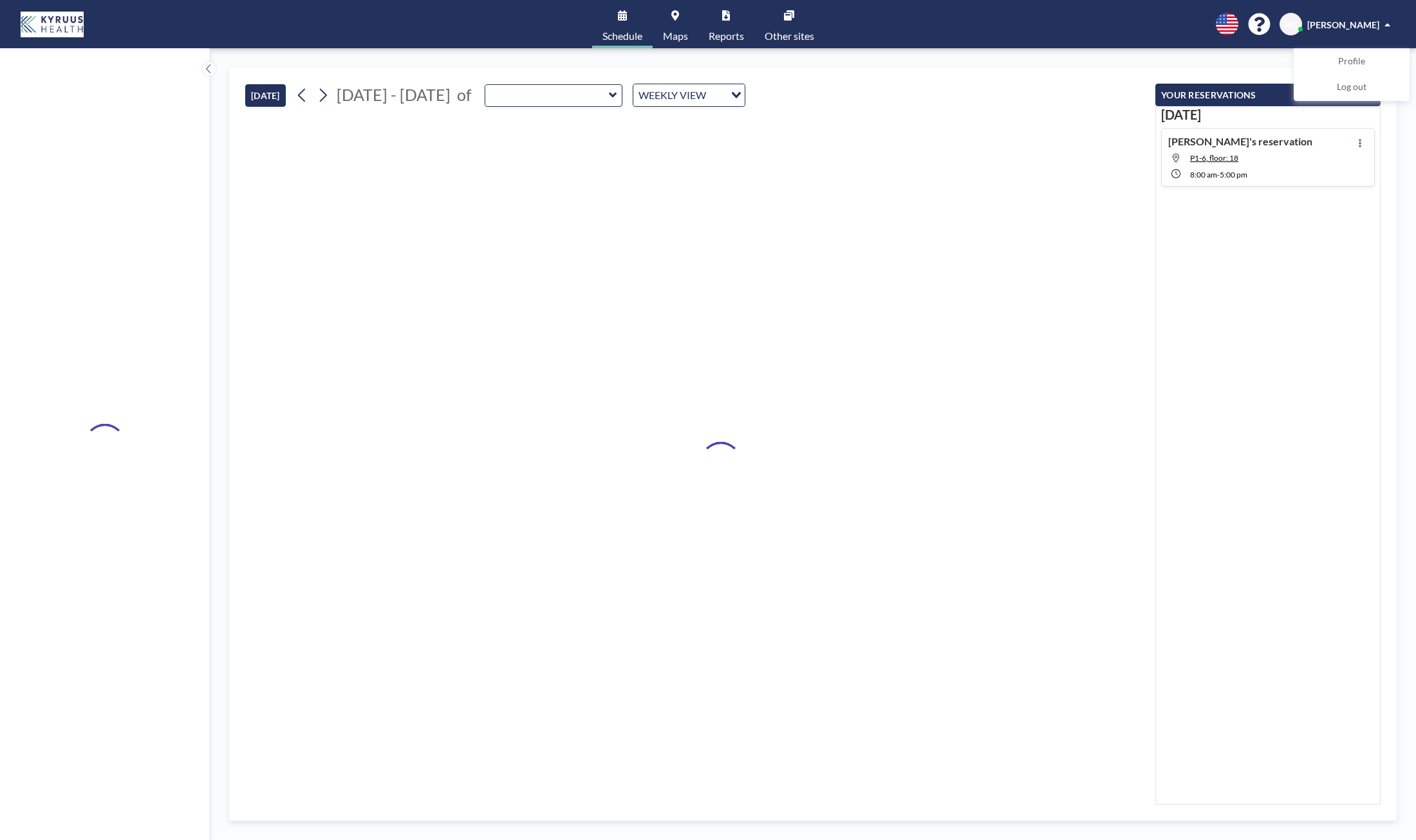
type input "Open Space 02"
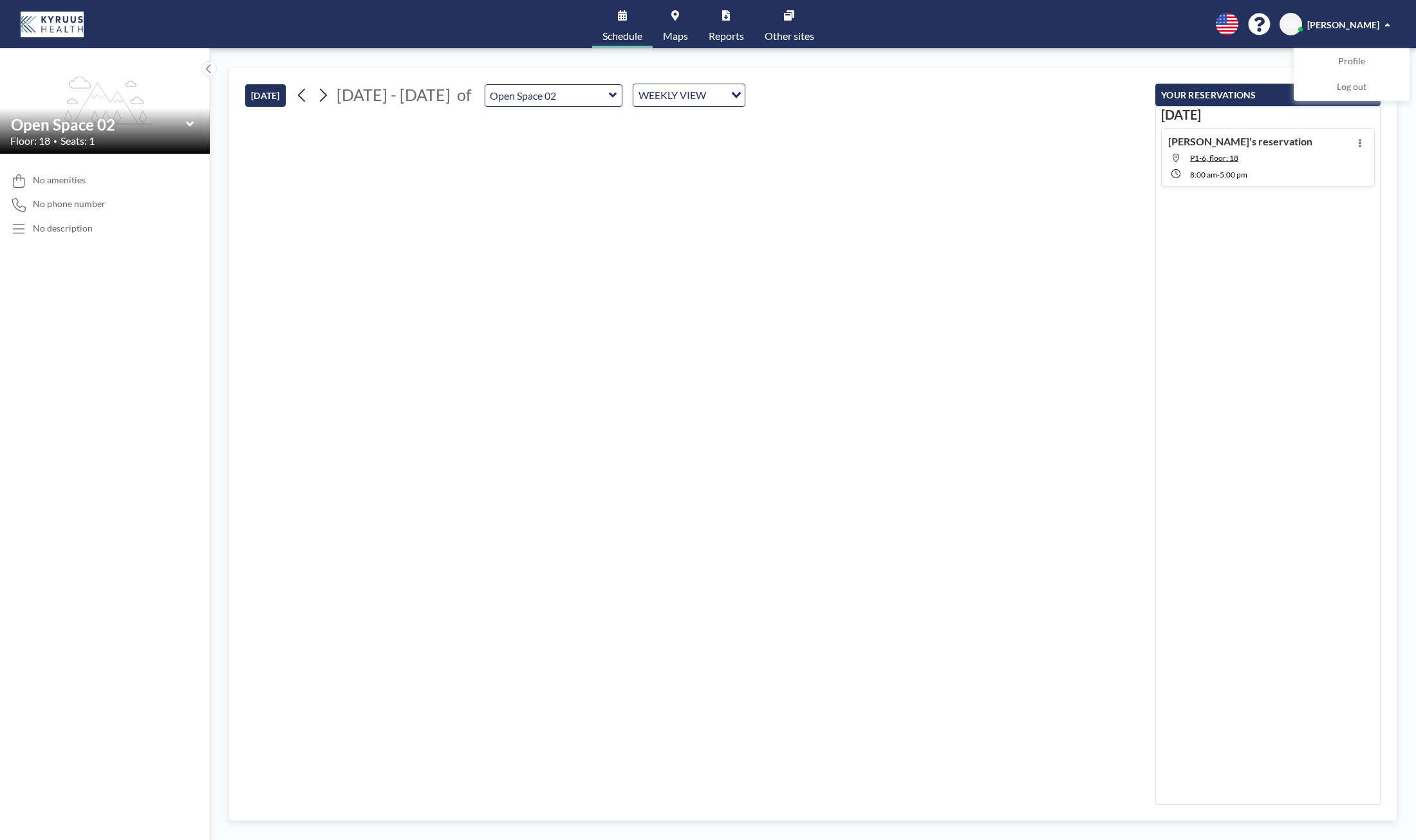
click at [732, 93] on icon "Search for option" at bounding box center [736, 95] width 9 height 6
click at [699, 123] on li "DAILY VIEW" at bounding box center [676, 118] width 110 height 18
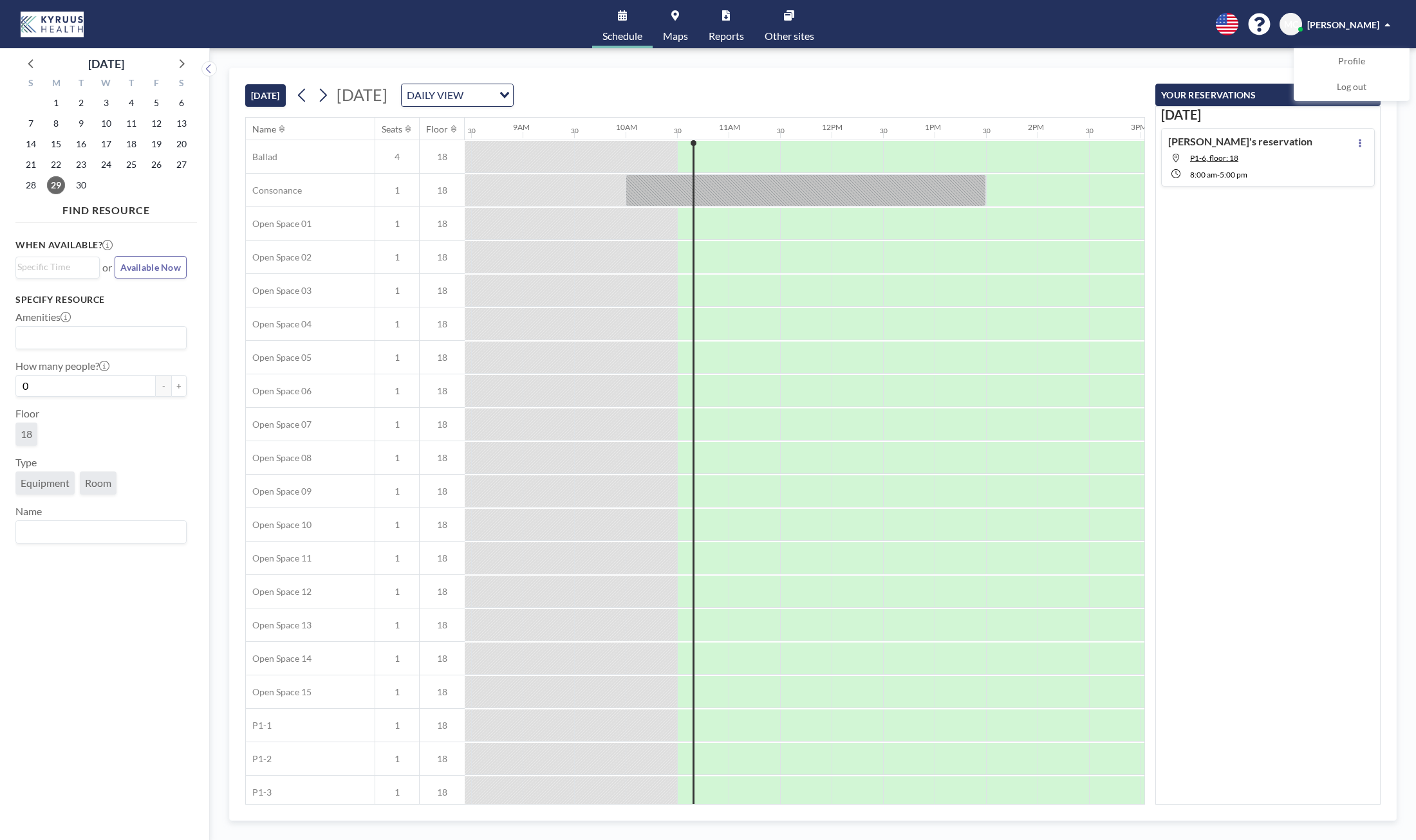
scroll to position [0, 1029]
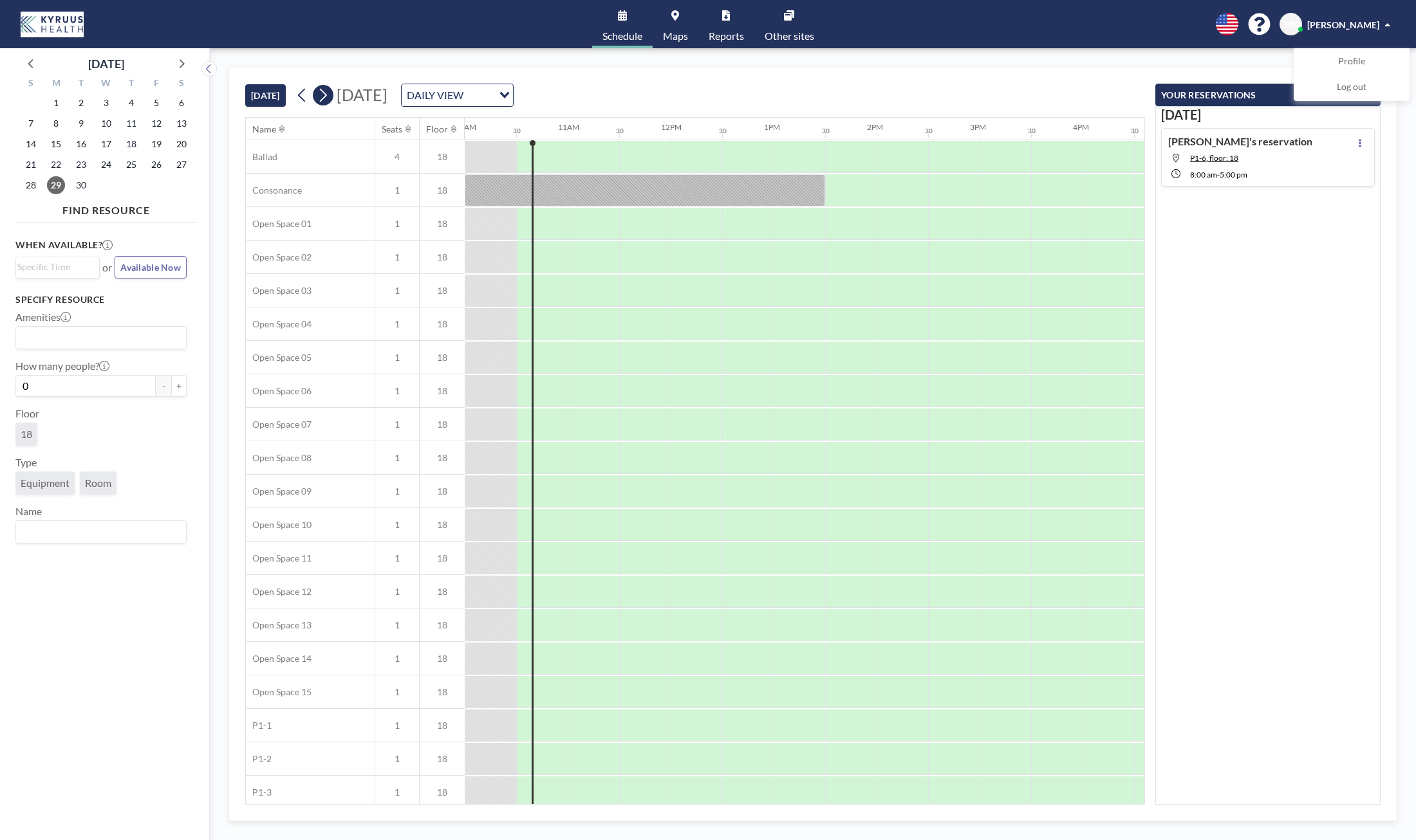
click at [322, 92] on icon at bounding box center [322, 95] width 12 height 19
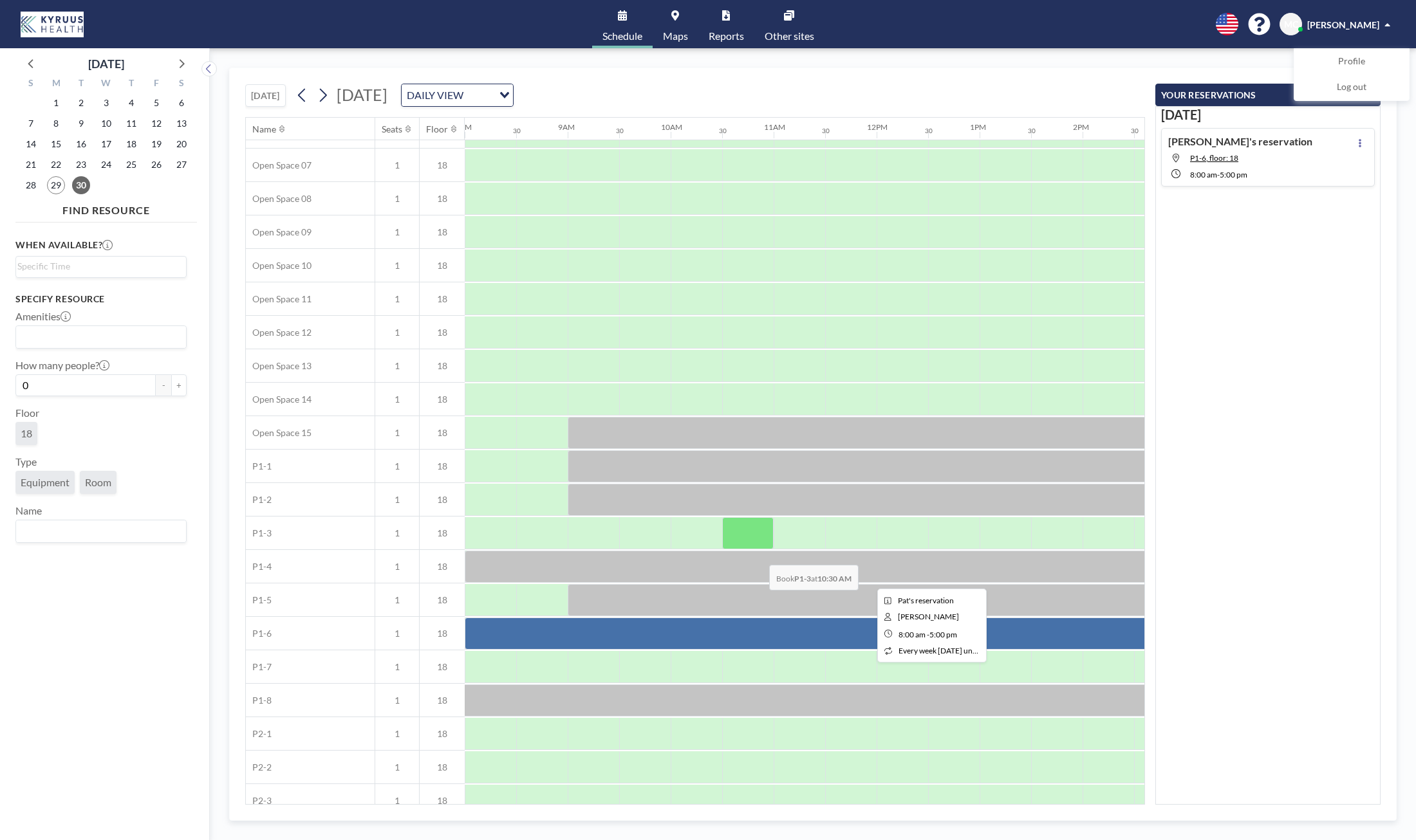
scroll to position [280, 824]
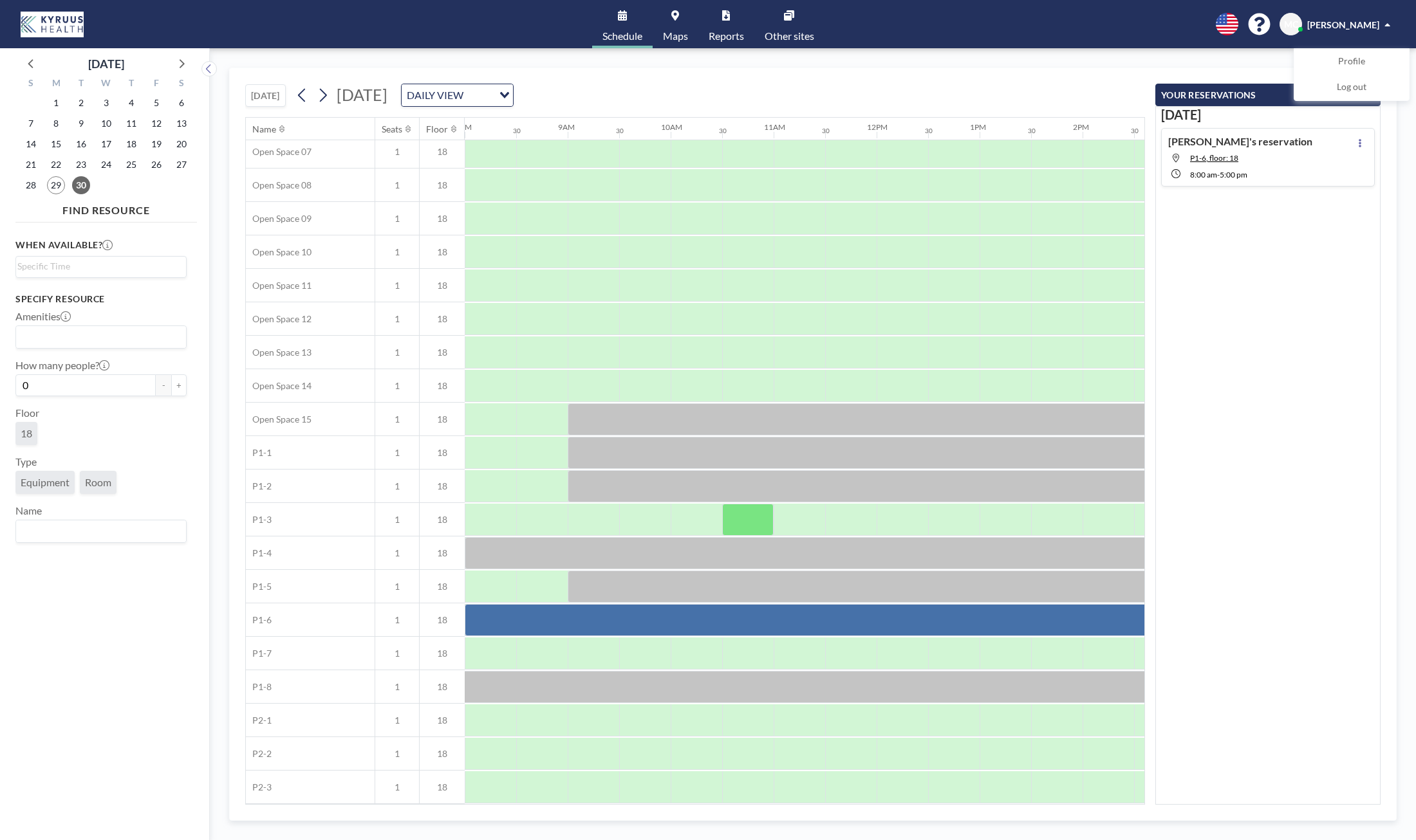
click at [672, 16] on icon at bounding box center [675, 15] width 7 height 10
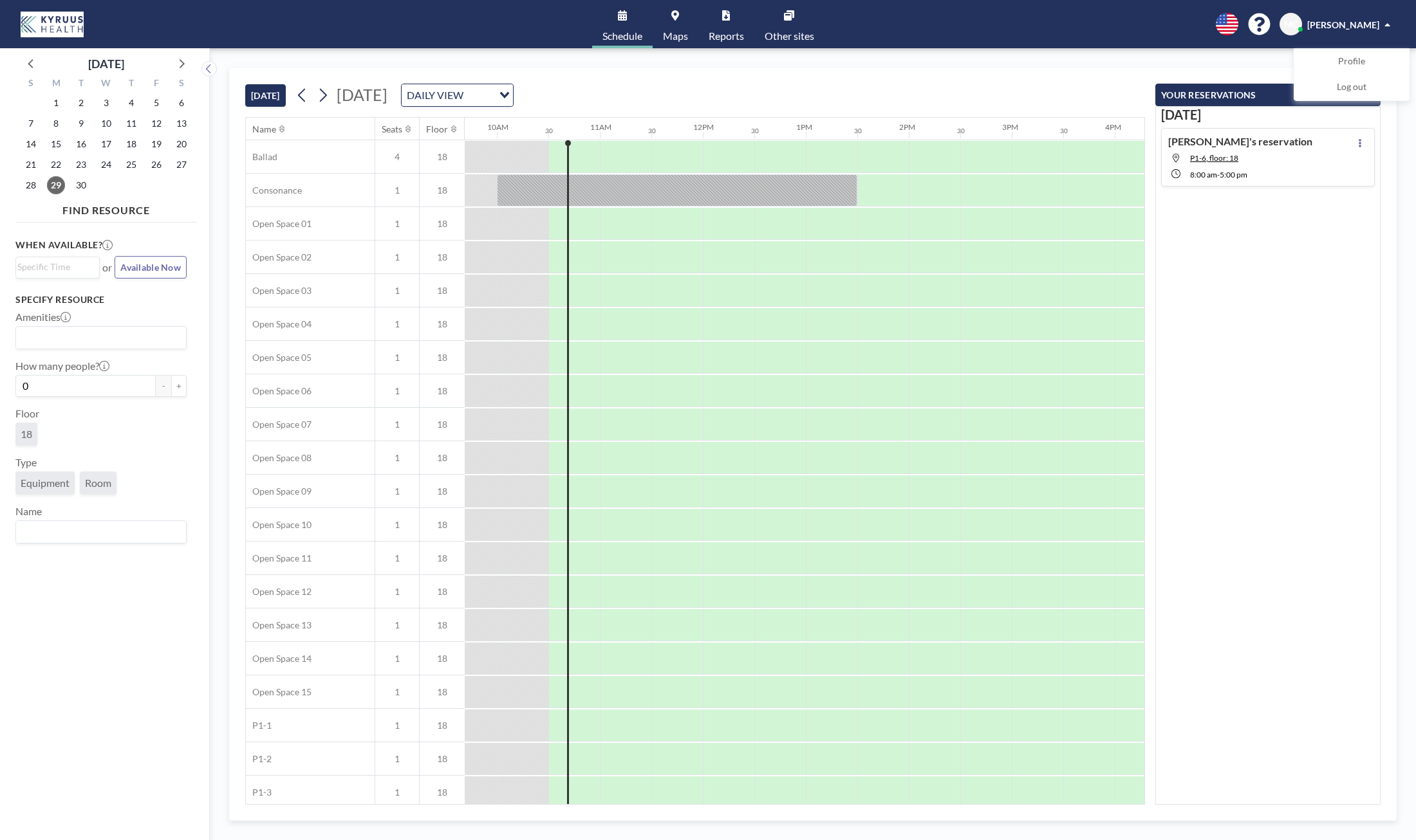
scroll to position [0, 1029]
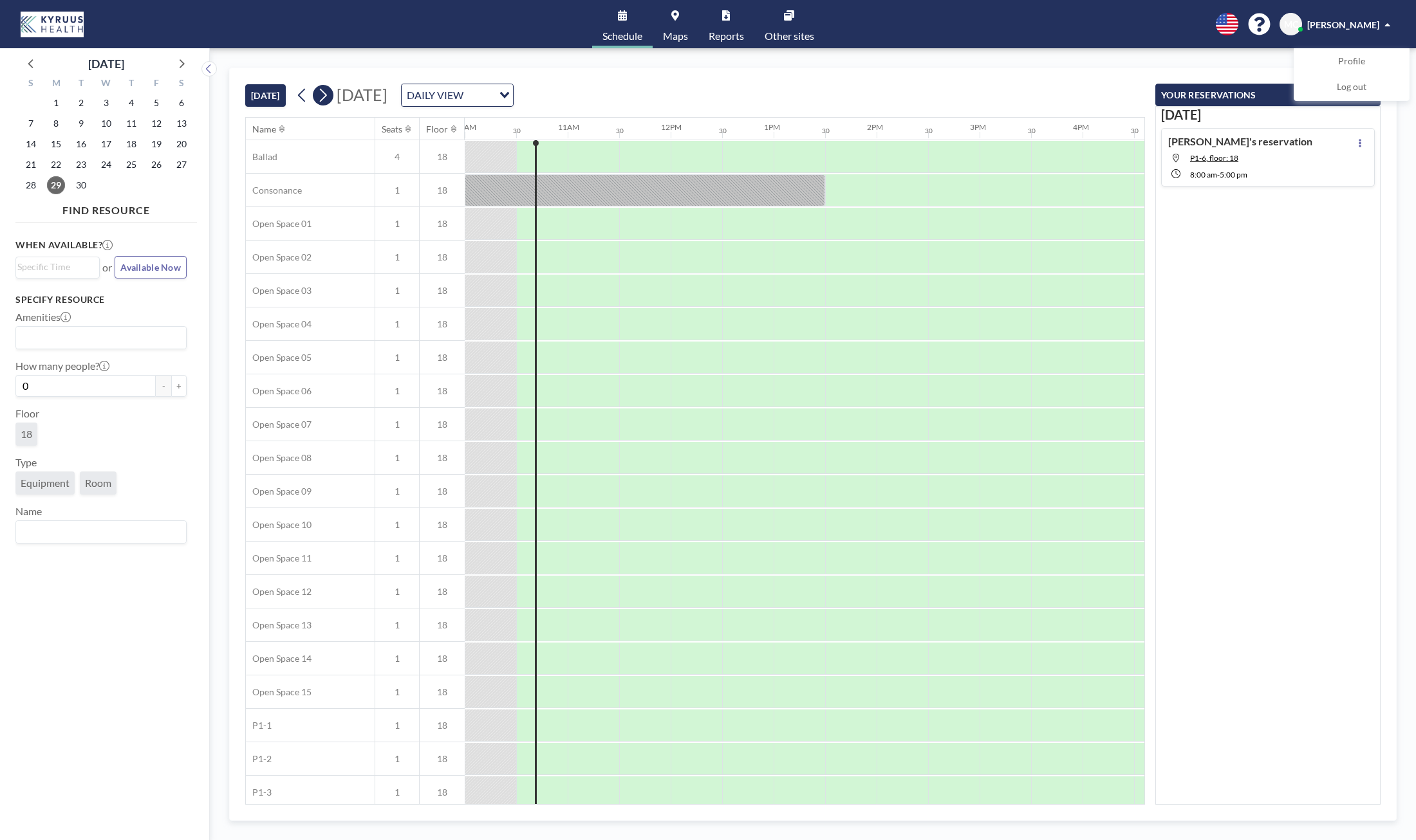
click at [326, 98] on icon at bounding box center [324, 95] width 7 height 14
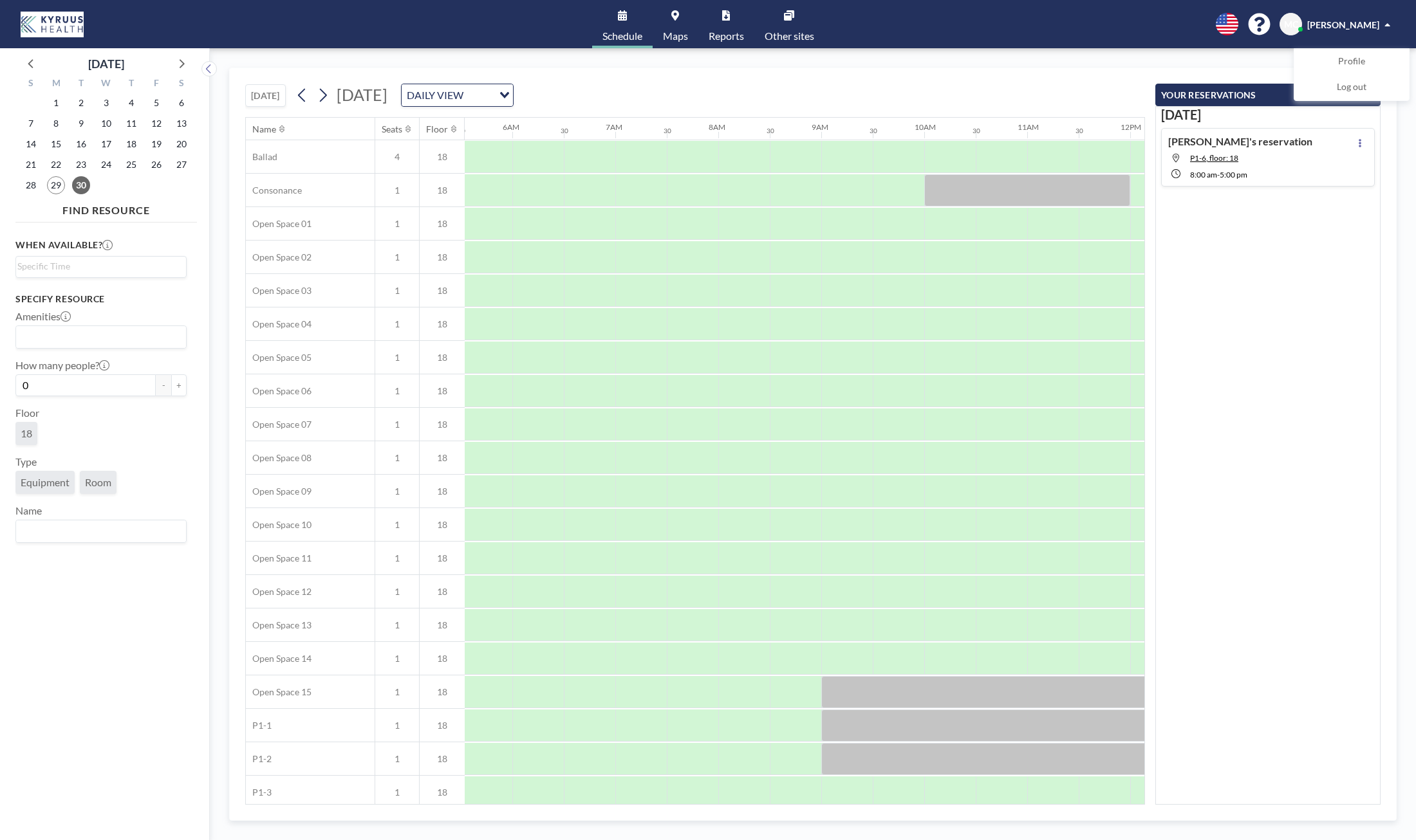
scroll to position [0, 824]
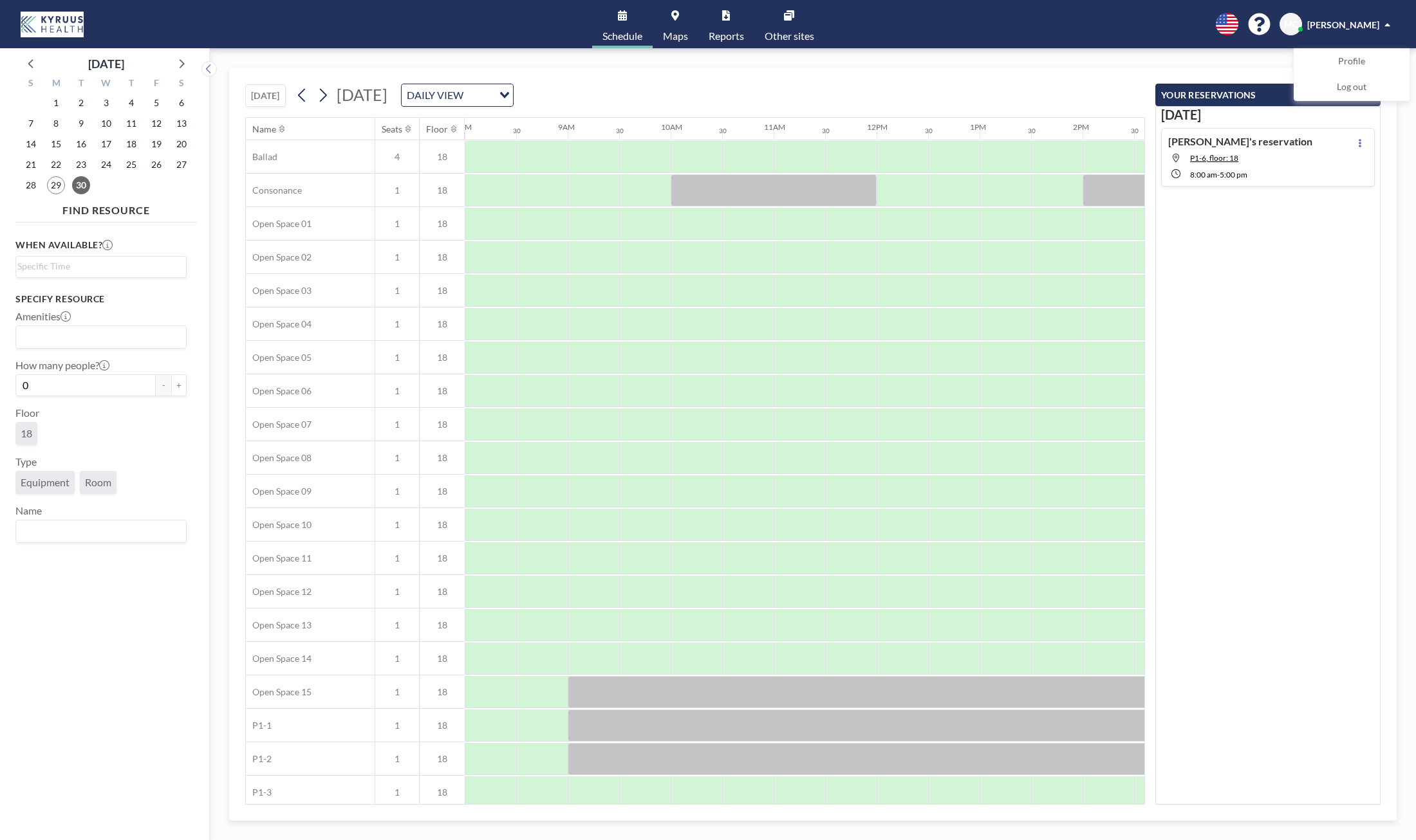
click at [682, 31] on span "Maps" at bounding box center [675, 36] width 26 height 10
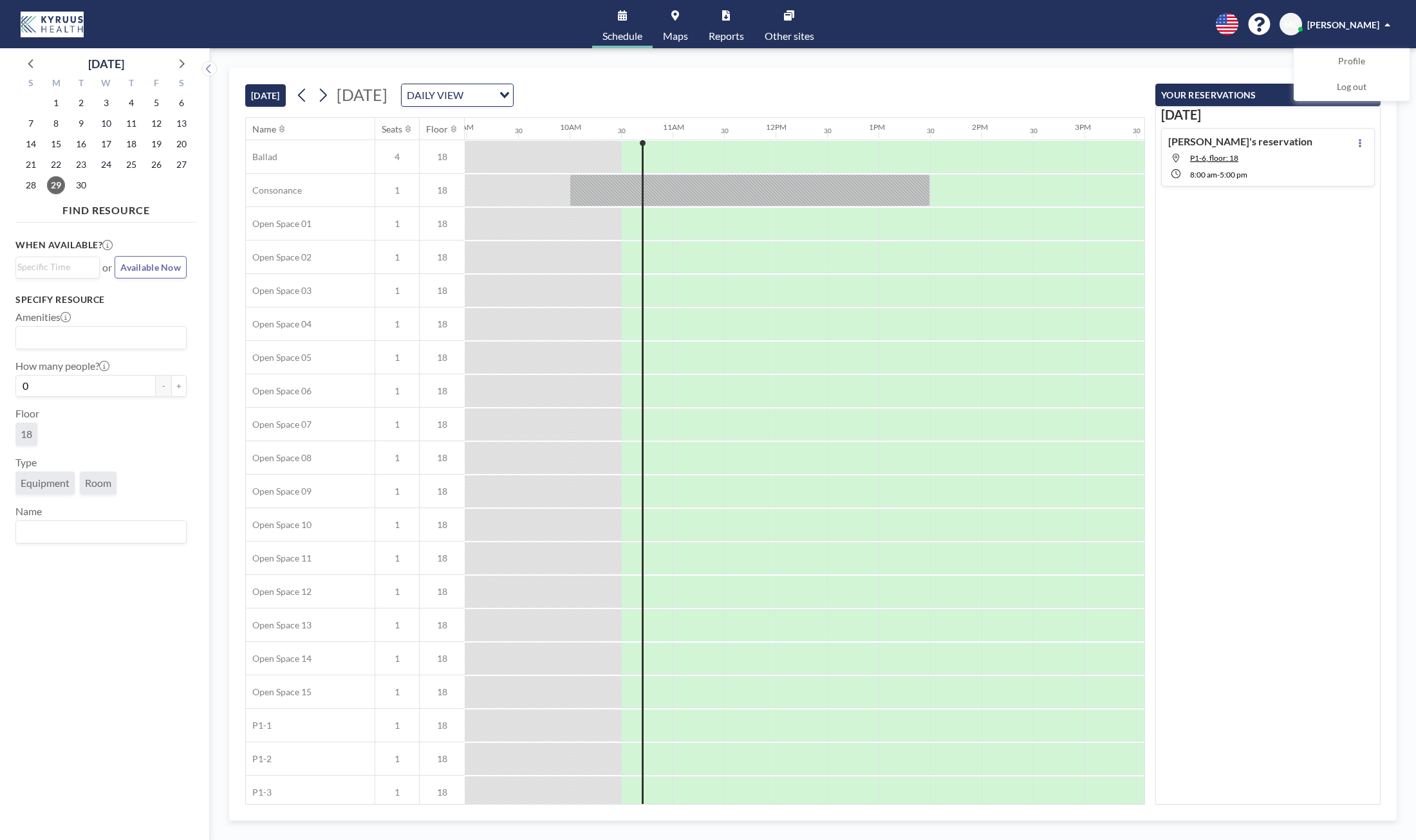
scroll to position [0, 1029]
